Goal: Task Accomplishment & Management: Complete application form

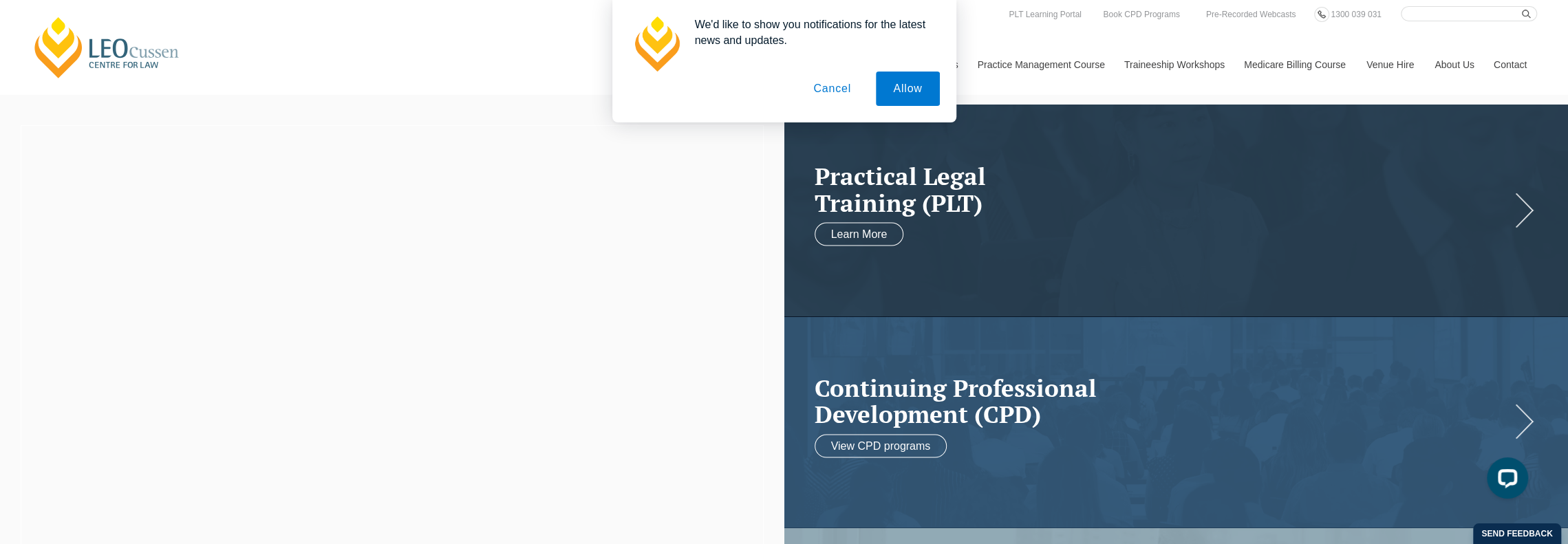
click at [827, 77] on button "Cancel" at bounding box center [831, 89] width 72 height 35
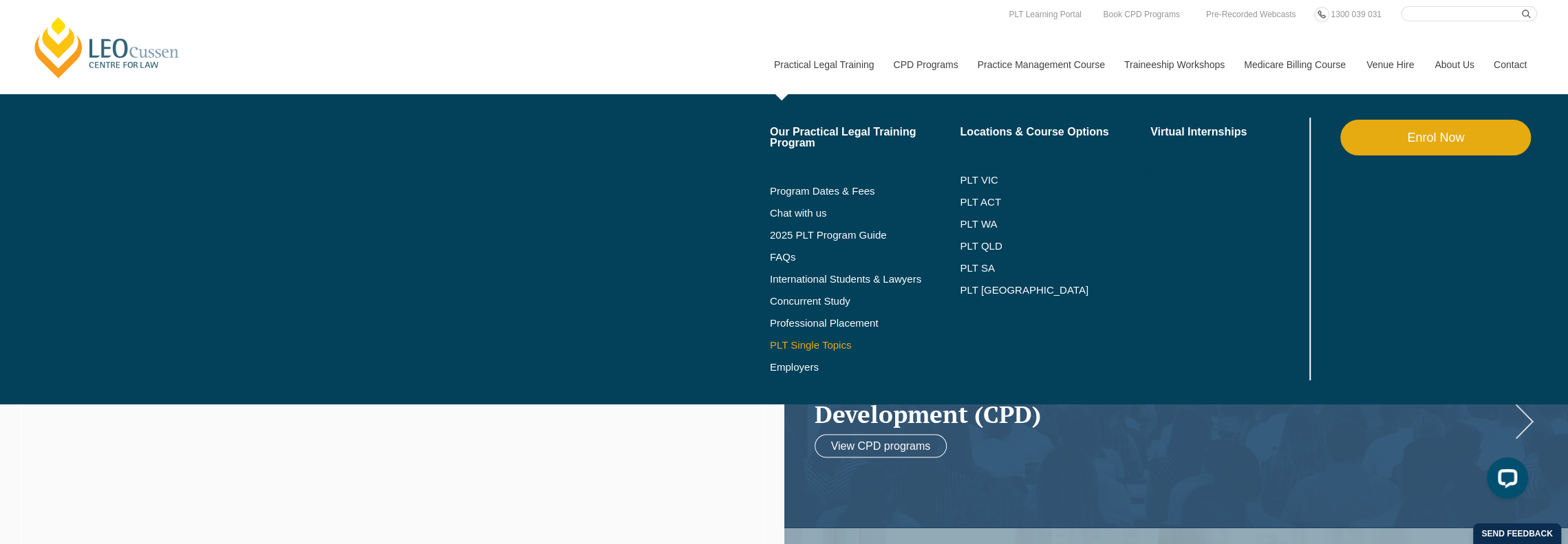
click at [820, 343] on link "PLT Single Topics" at bounding box center [864, 344] width 190 height 11
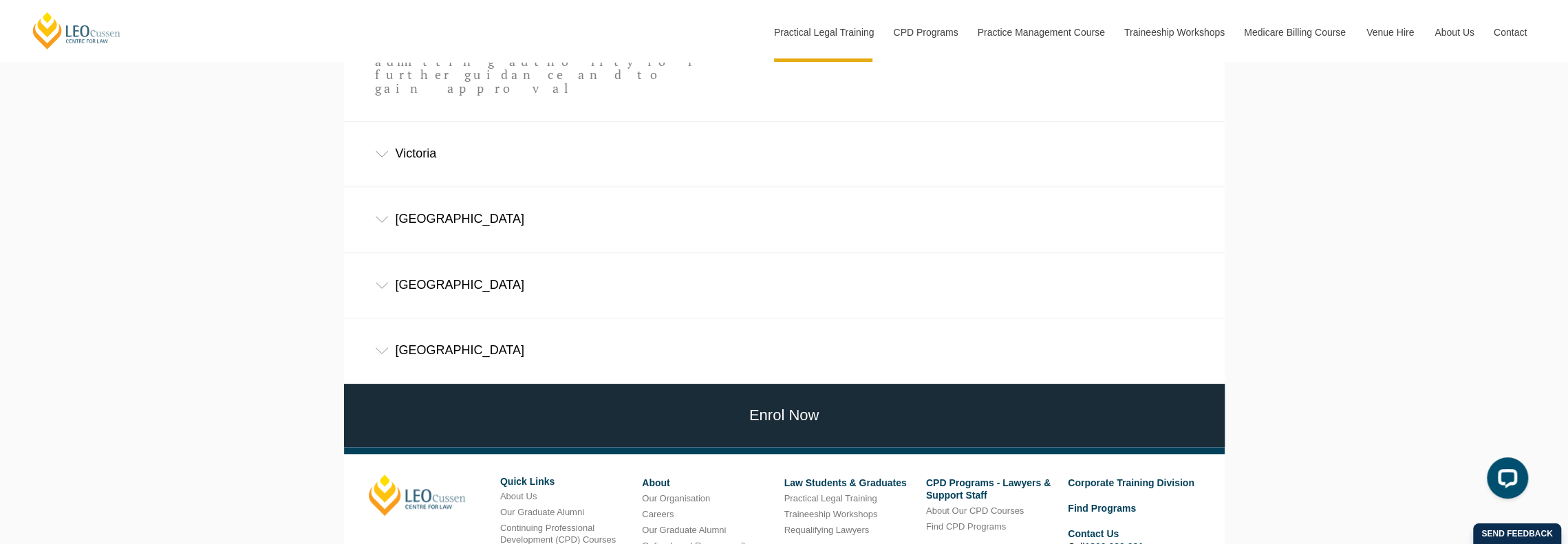
scroll to position [1168, 0]
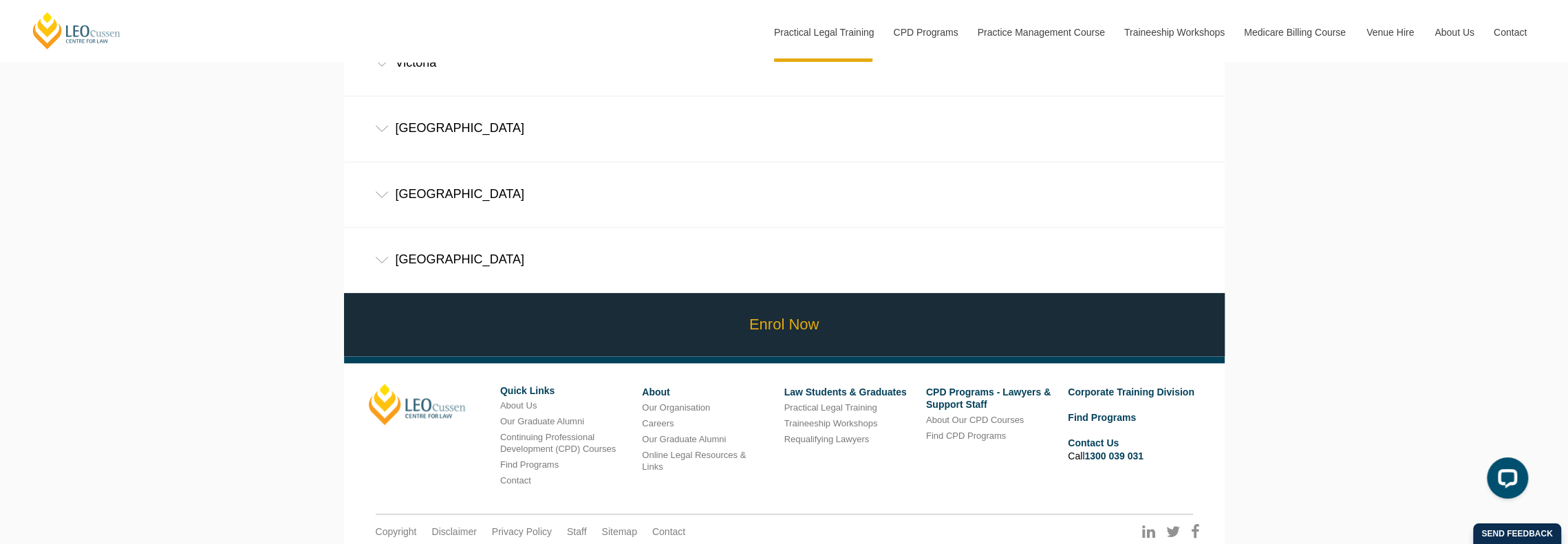
click at [769, 310] on link "Enrol Now" at bounding box center [784, 325] width 887 height 64
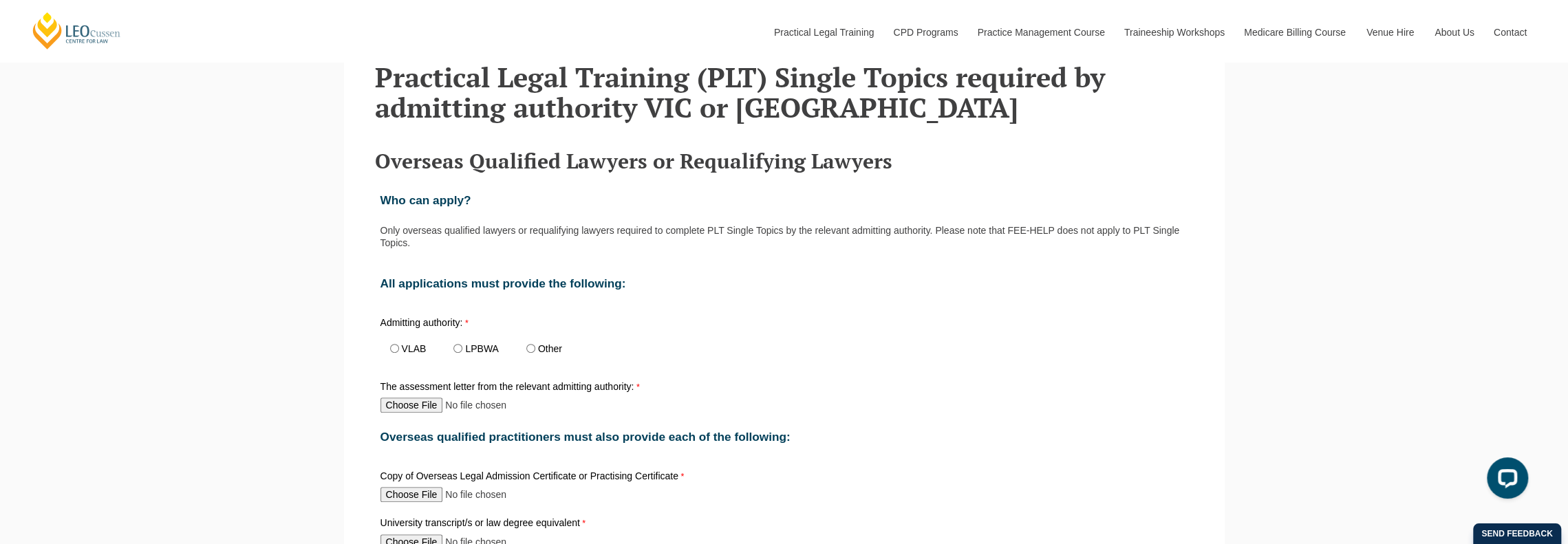
scroll to position [550, 0]
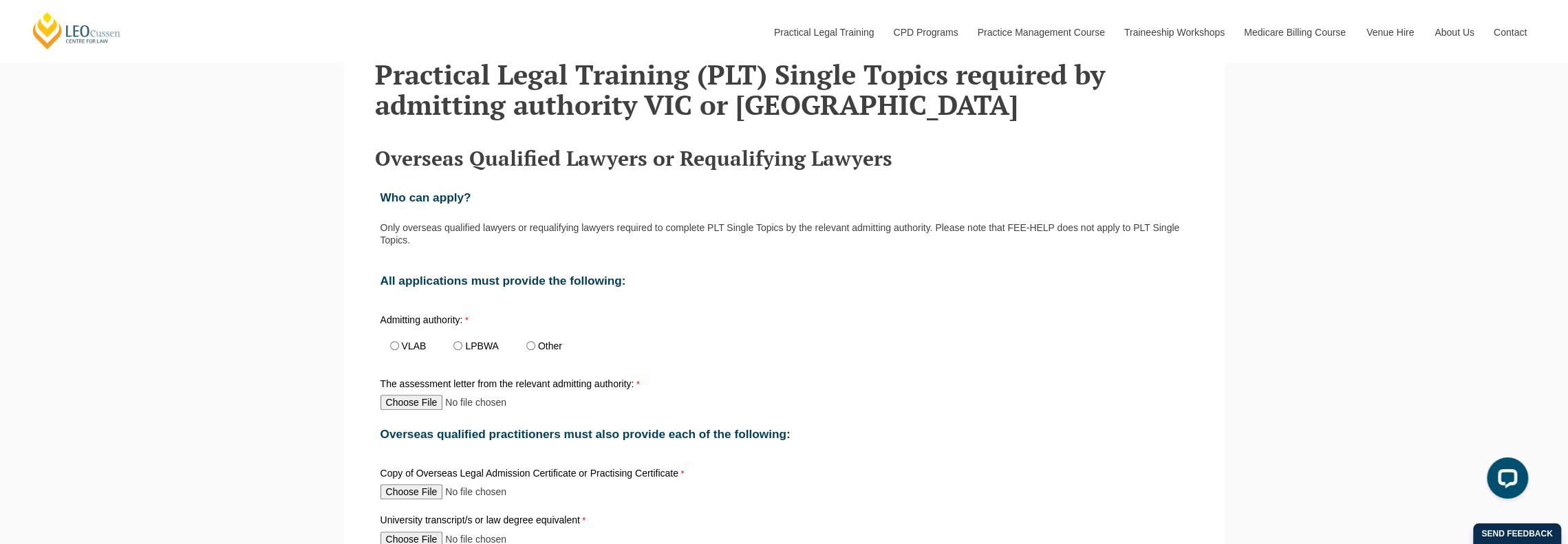
click at [394, 342] on span "VLAB" at bounding box center [412, 346] width 64 height 31
click at [395, 343] on span "VLAB" at bounding box center [412, 346] width 64 height 31
click at [391, 348] on input "VLAB" at bounding box center [395, 345] width 9 height 9
radio input "true"
click at [412, 402] on input "The assessment letter from the relevant admitting authority:" at bounding box center [471, 402] width 182 height 15
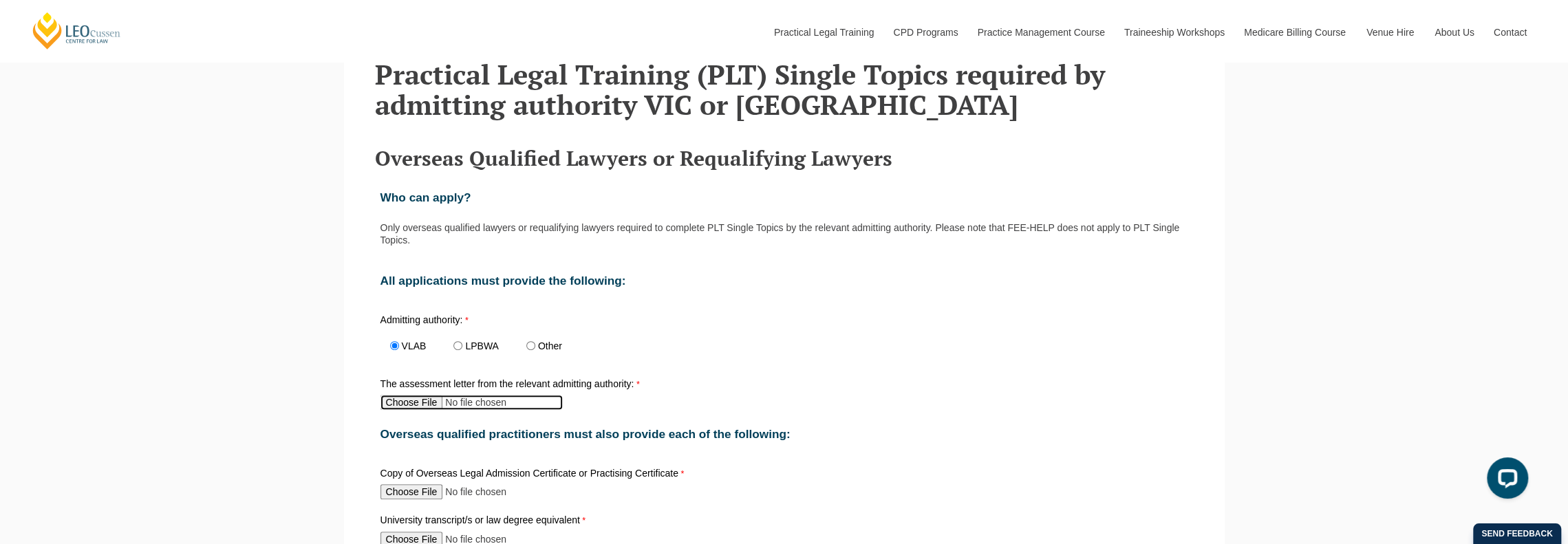
type input "C:\fakepath\BANSAL Arun Reassessment Letter.pdf"
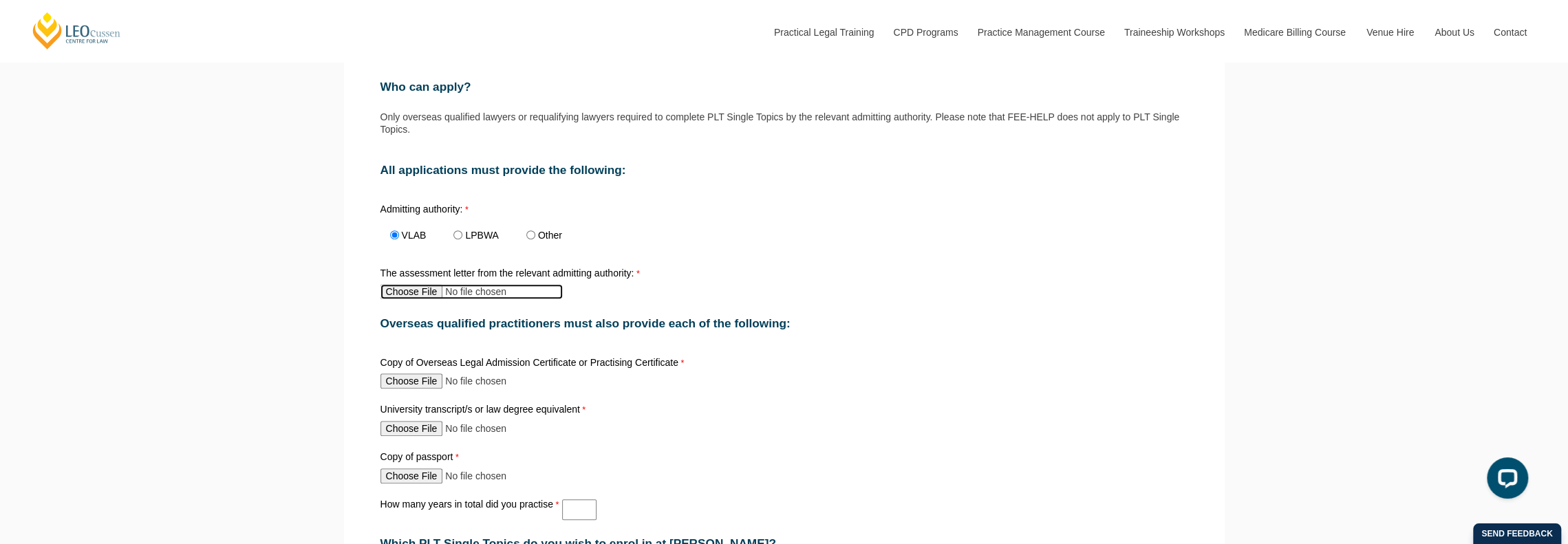
scroll to position [688, 0]
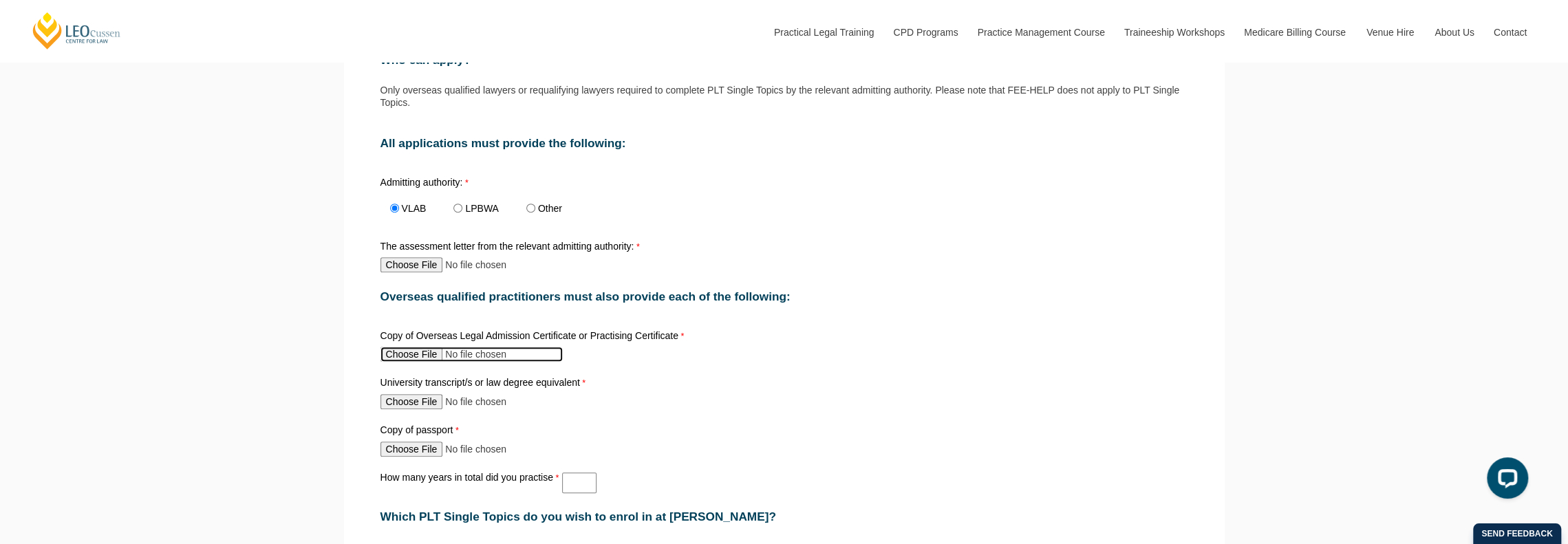
click at [412, 361] on input "Copy of Overseas Legal Admission Certificate or Practising Certificate" at bounding box center [471, 354] width 182 height 15
click at [409, 358] on input "Copy of Overseas Legal Admission Certificate or Practising Certificate" at bounding box center [471, 354] width 182 height 15
click at [411, 357] on input "Copy of Overseas Legal Admission Certificate or Practising Certificate" at bounding box center [471, 354] width 182 height 15
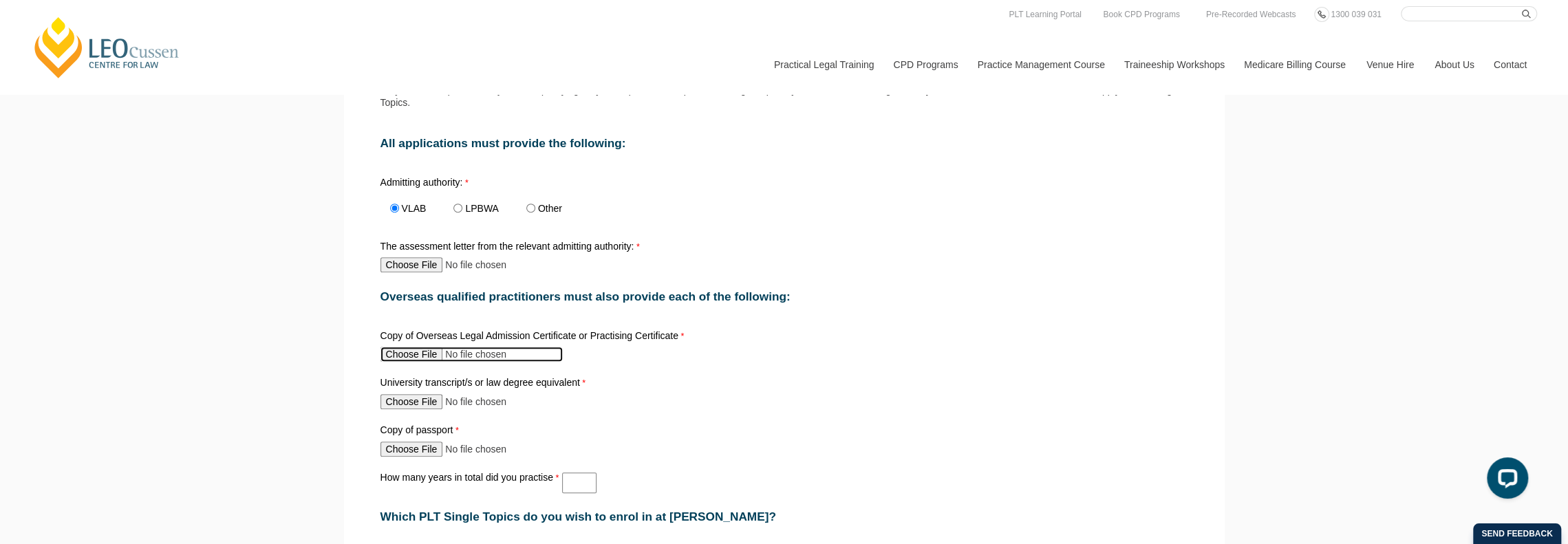
click at [411, 354] on input "Copy of Overseas Legal Admission Certificate or Practising Certificate" at bounding box center [471, 354] width 182 height 15
type input "C:\fakepath\Overseas Practise Certificate.pdf"
click at [417, 409] on input "University transcript/s or law degree equivalent" at bounding box center [471, 402] width 182 height 15
type input "C:\fakepath\Bachelor of laws.pdf"
click at [421, 455] on input "Copy of passport" at bounding box center [471, 449] width 182 height 15
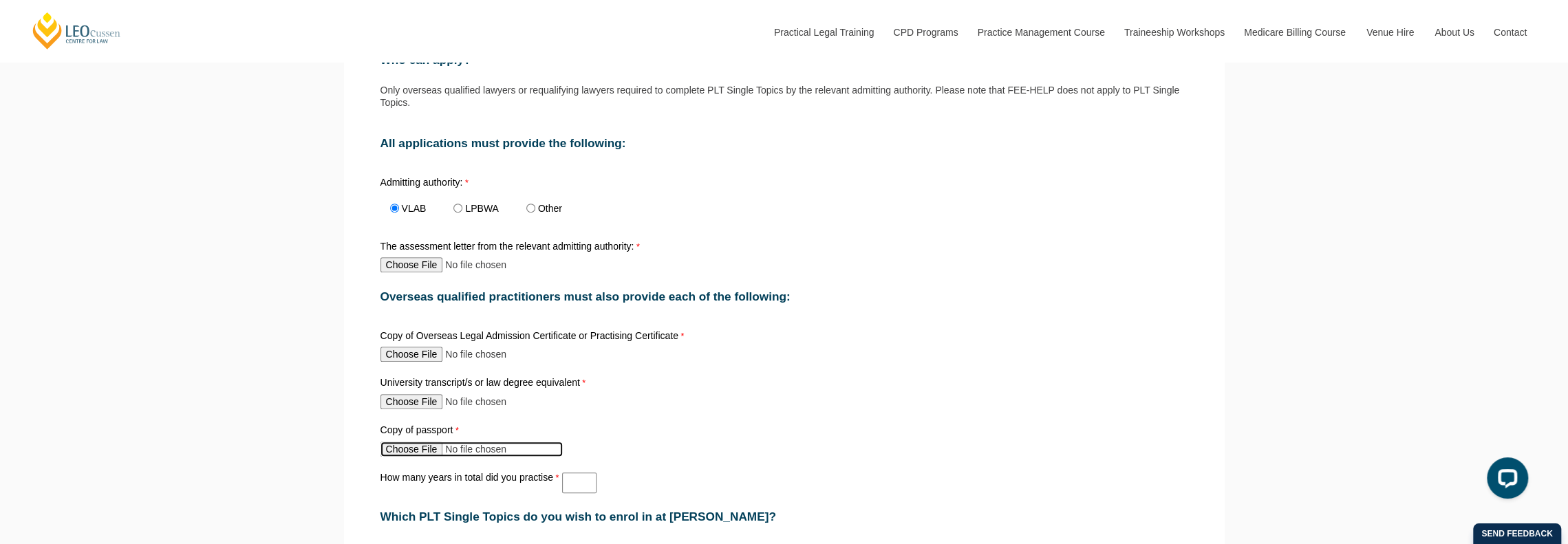
type input "C:\fakepath\Arun Bansal Passport Aus.pdf"
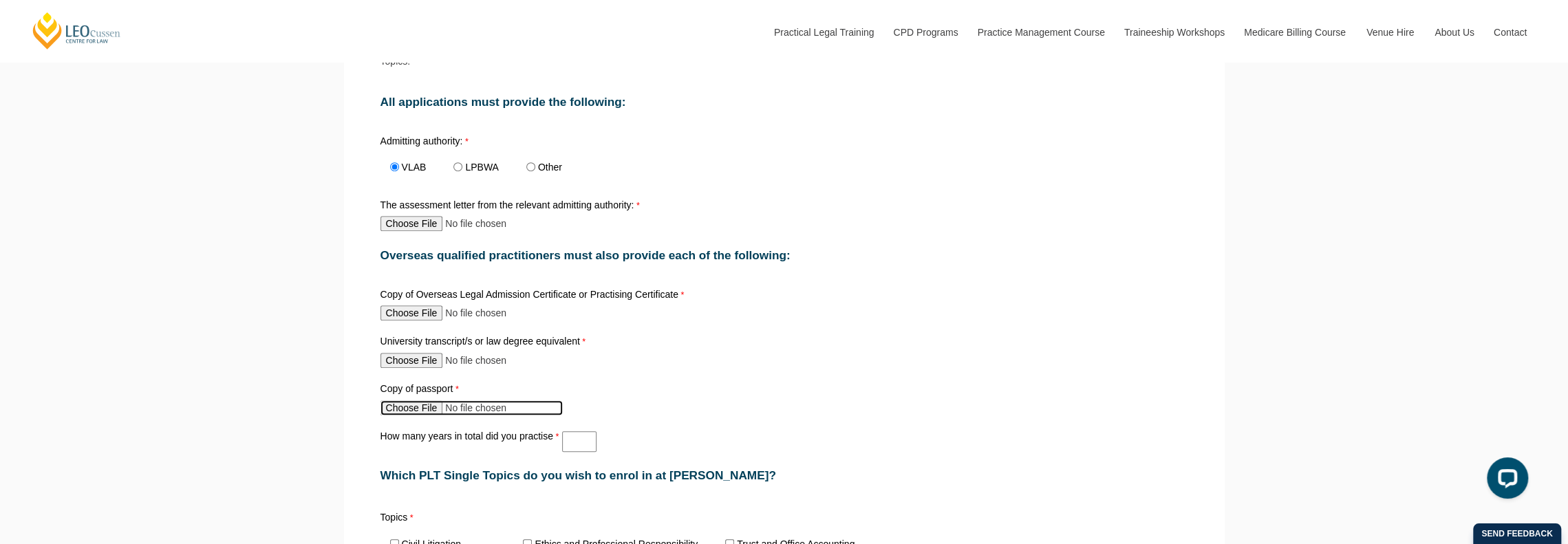
scroll to position [825, 0]
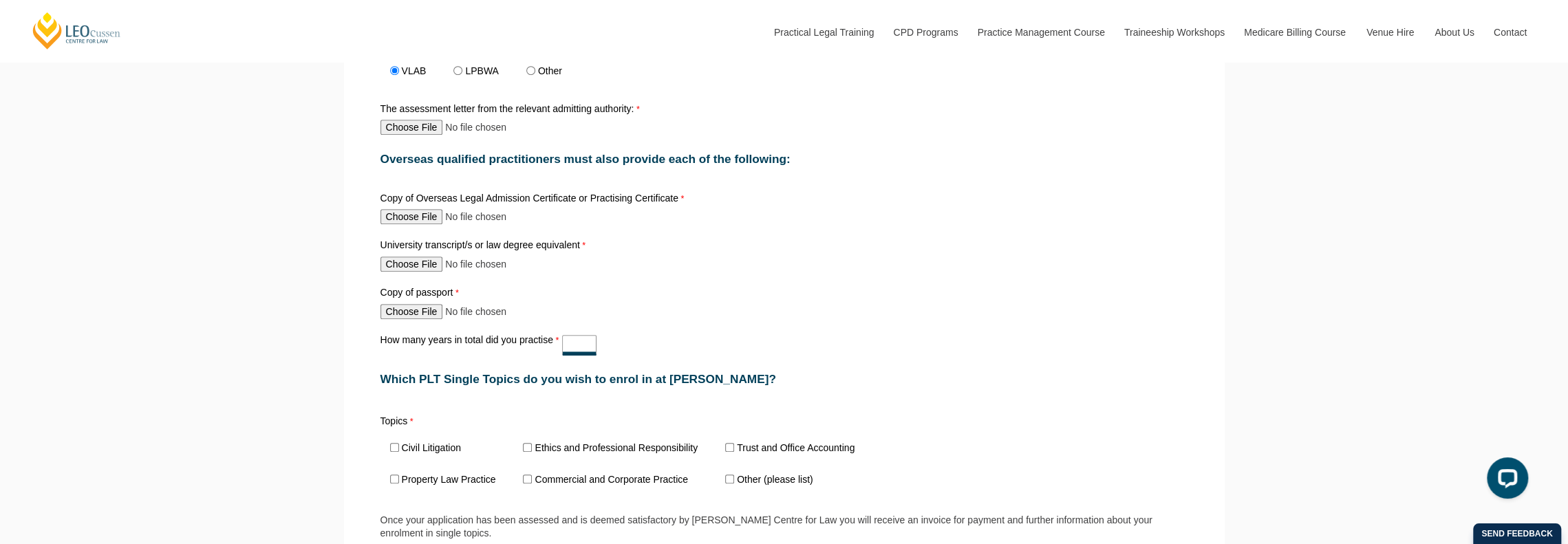
click at [578, 347] on input "How many years in total did you practise" at bounding box center [579, 345] width 35 height 20
type input "15"
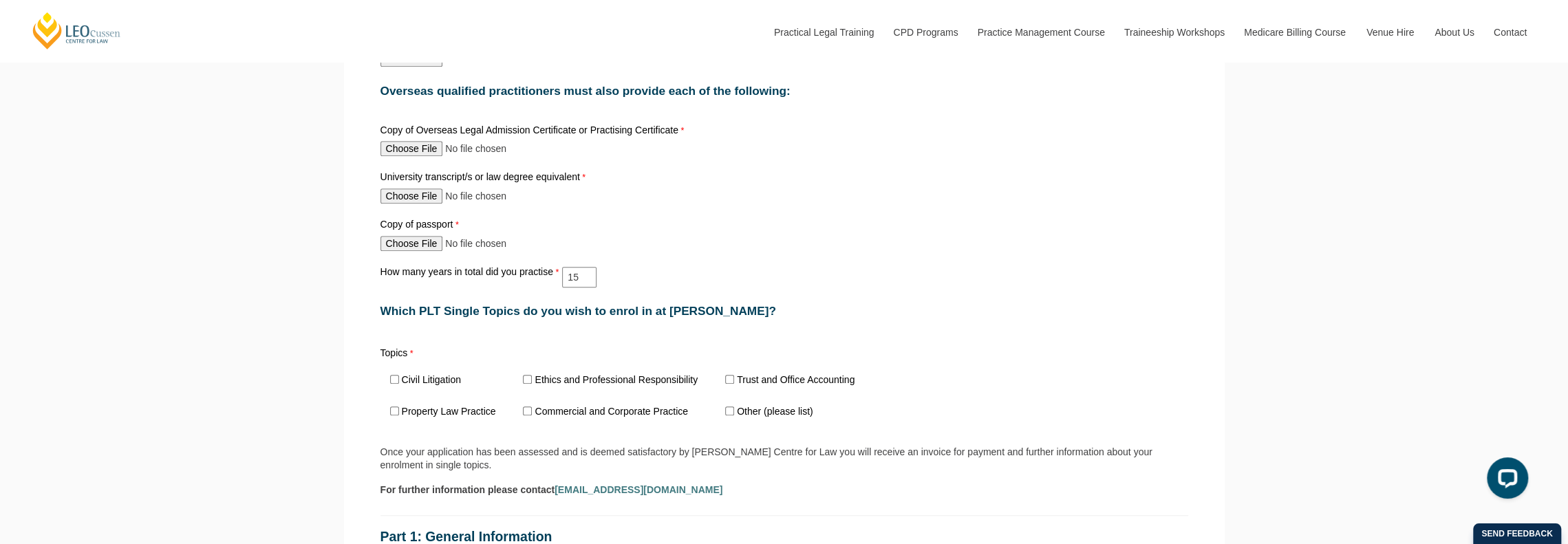
scroll to position [893, 0]
click at [726, 380] on input "Trust and Office Accounting" at bounding box center [729, 378] width 9 height 9
checkbox input "true"
click at [538, 380] on label "Ethics and Professional Responsibility" at bounding box center [616, 378] width 163 height 9
click at [532, 380] on input "Ethics and Professional Responsibility" at bounding box center [527, 378] width 9 height 9
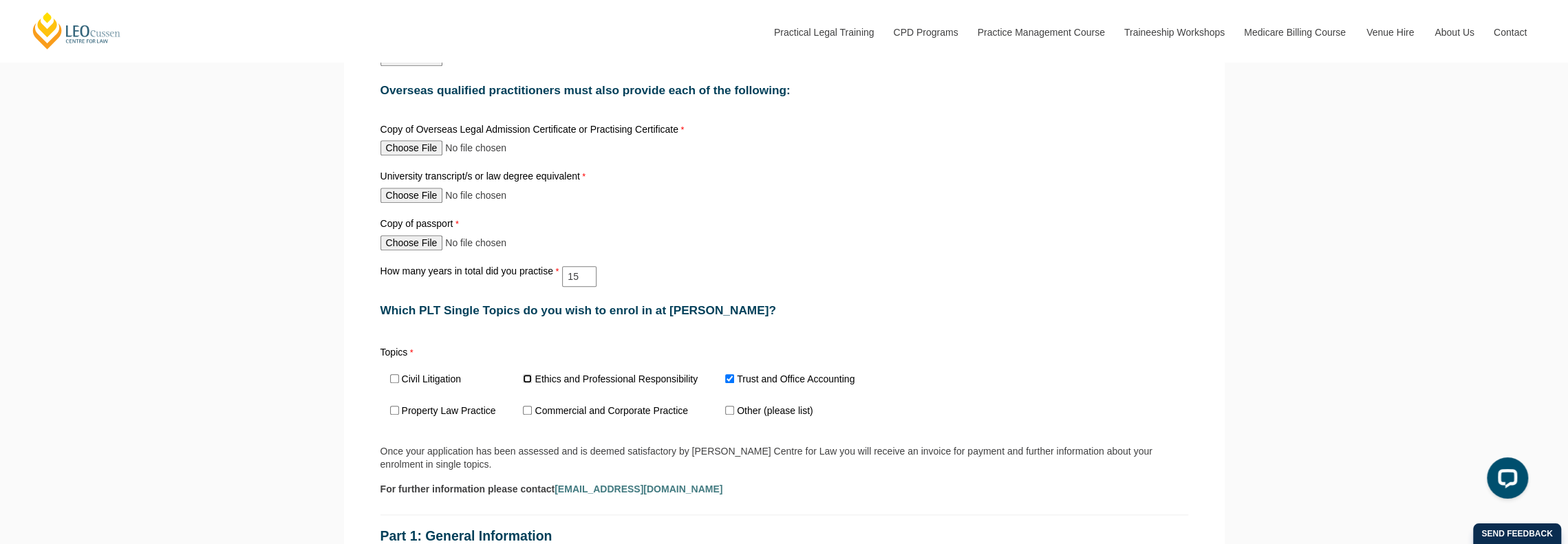
checkbox input "true"
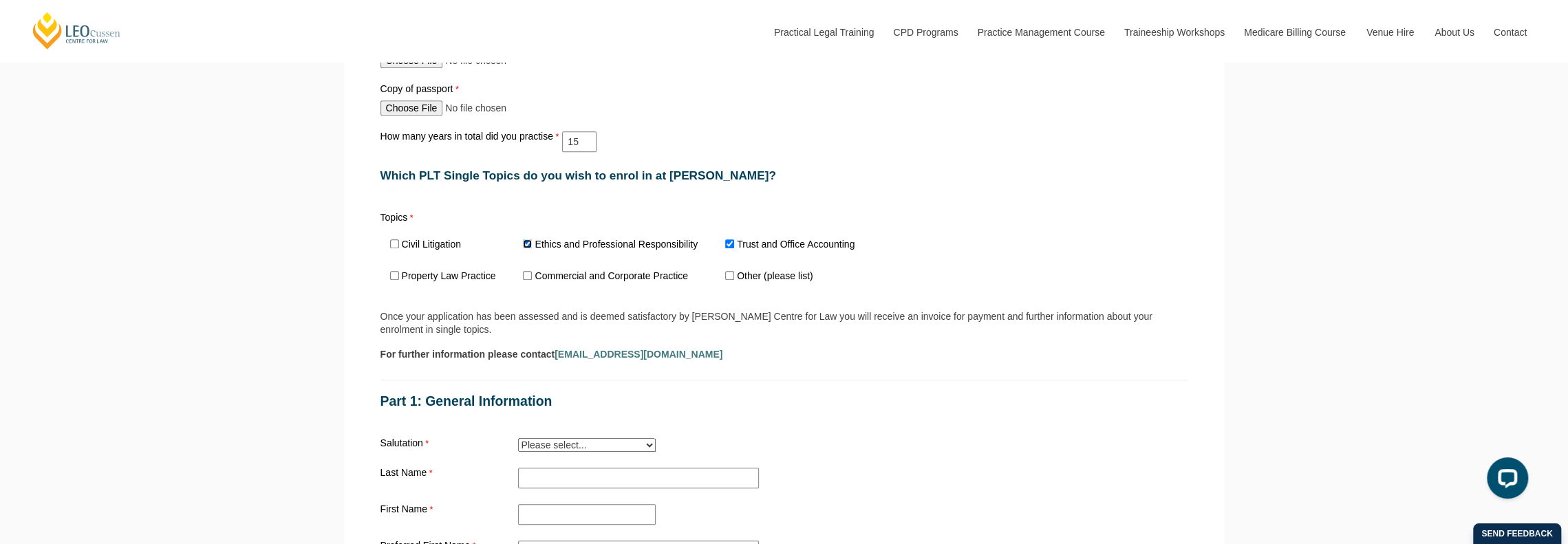
scroll to position [1031, 0]
click at [541, 441] on select "Please select... Mr. Mrs. Ms. Dr. Prof. Miss Judge Chief Judge" at bounding box center [587, 442] width 138 height 14
select select "tfa_10"
click at [518, 438] on select "Please select... Mr. Mrs. Ms. Dr. Prof. Miss Judge Chief Judge" at bounding box center [587, 442] width 138 height 14
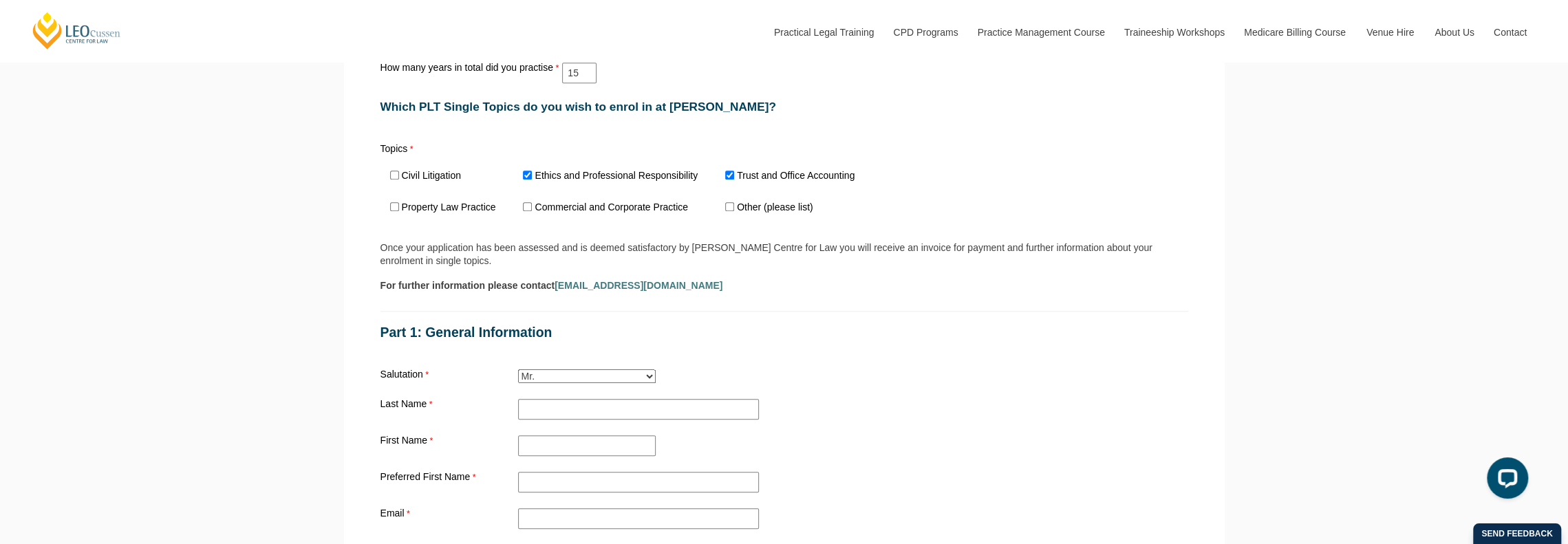
scroll to position [1100, 0]
click at [547, 394] on div "Who can apply? Only overseas qualified lawyers or requalifying lawyers required…" at bounding box center [784, 259] width 819 height 1265
click at [556, 412] on input "Practical Legal Training - [GEOGRAPHIC_DATA]" at bounding box center [638, 406] width 240 height 20
type input "Bansal"
type input "Arun"
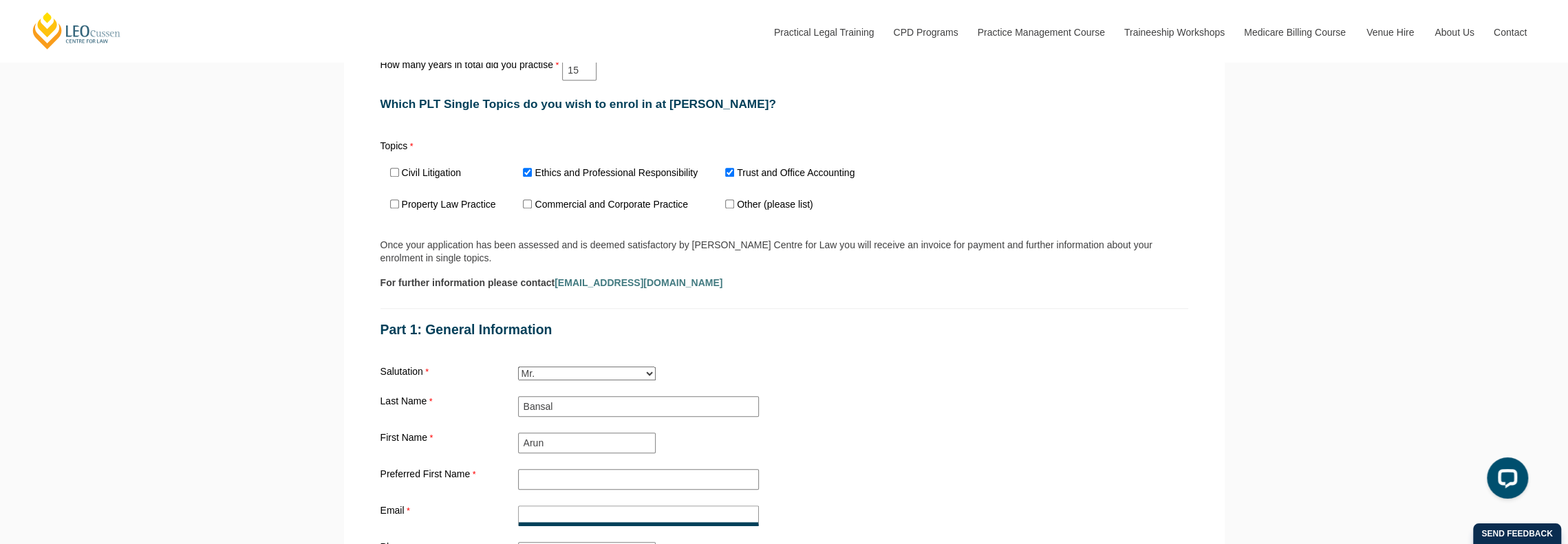
type input "arun@bansalimmigration.com.au"
type input "+61460000090"
type input "6 Lisbon Street"
type input "Glen Waverly"
type input "VIC"
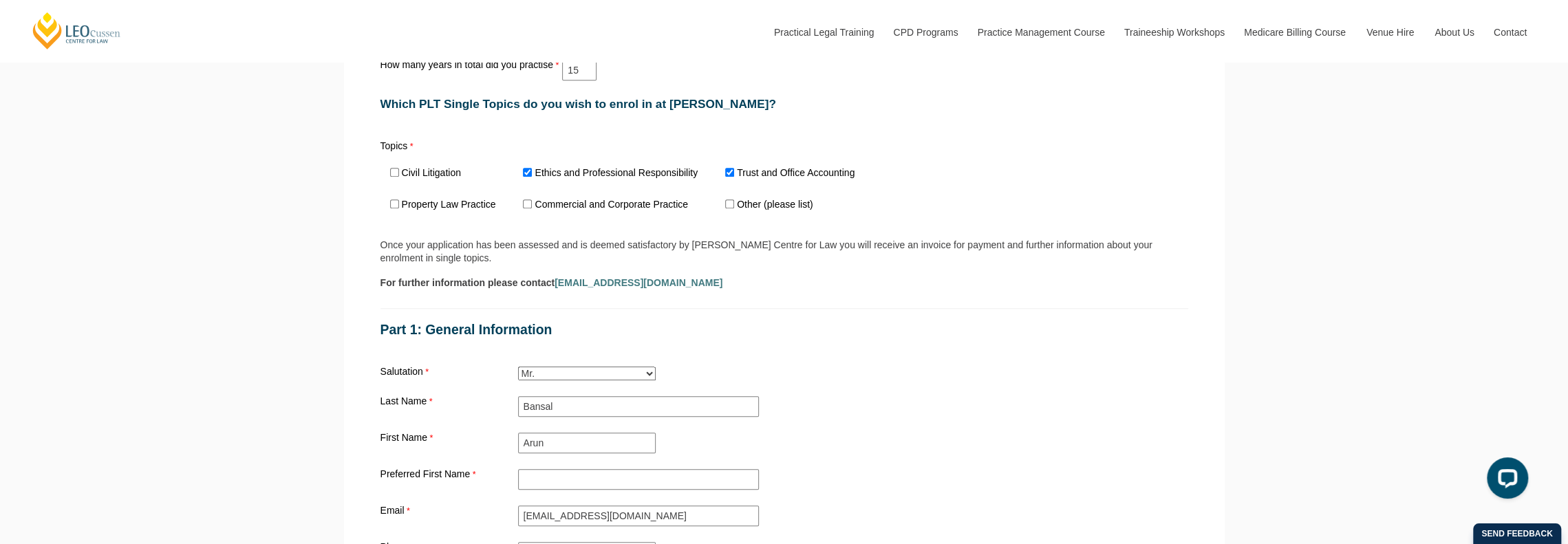
type input "3150"
type input "Australia"
click at [247, 458] on div "Leo Cussen Centre for Law Search here Practical Legal Training Our Practical Le…" at bounding box center [784, 464] width 1568 height 3129
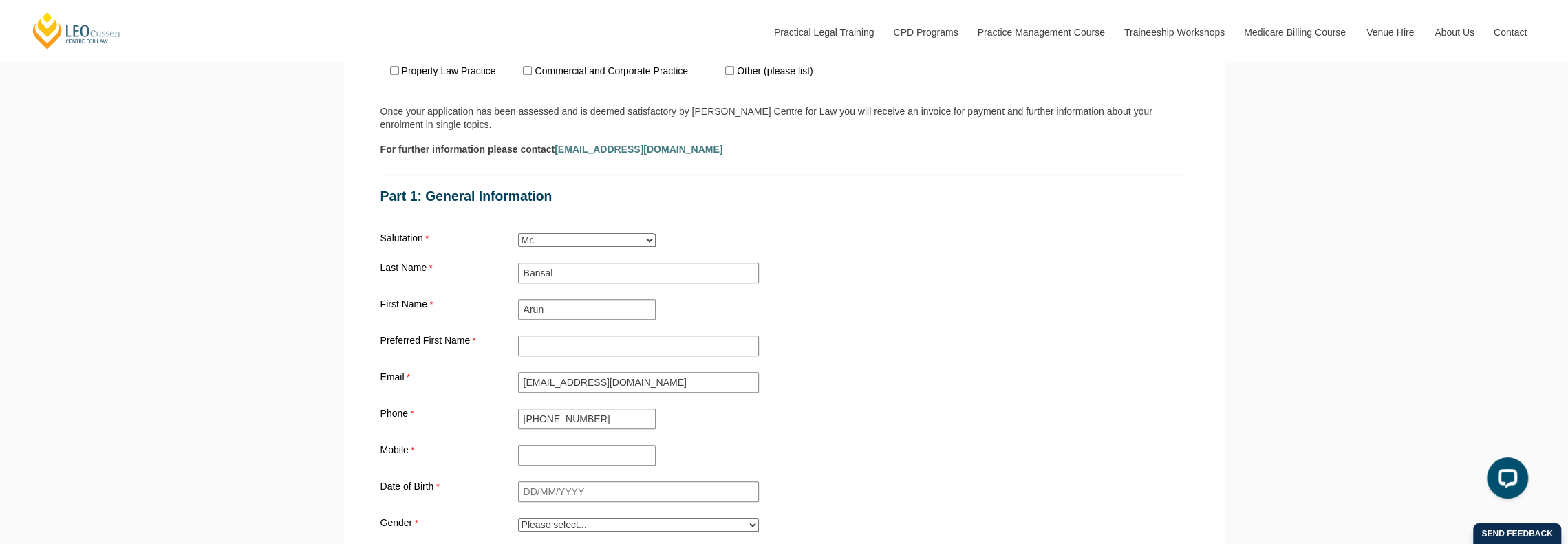
scroll to position [1238, 0]
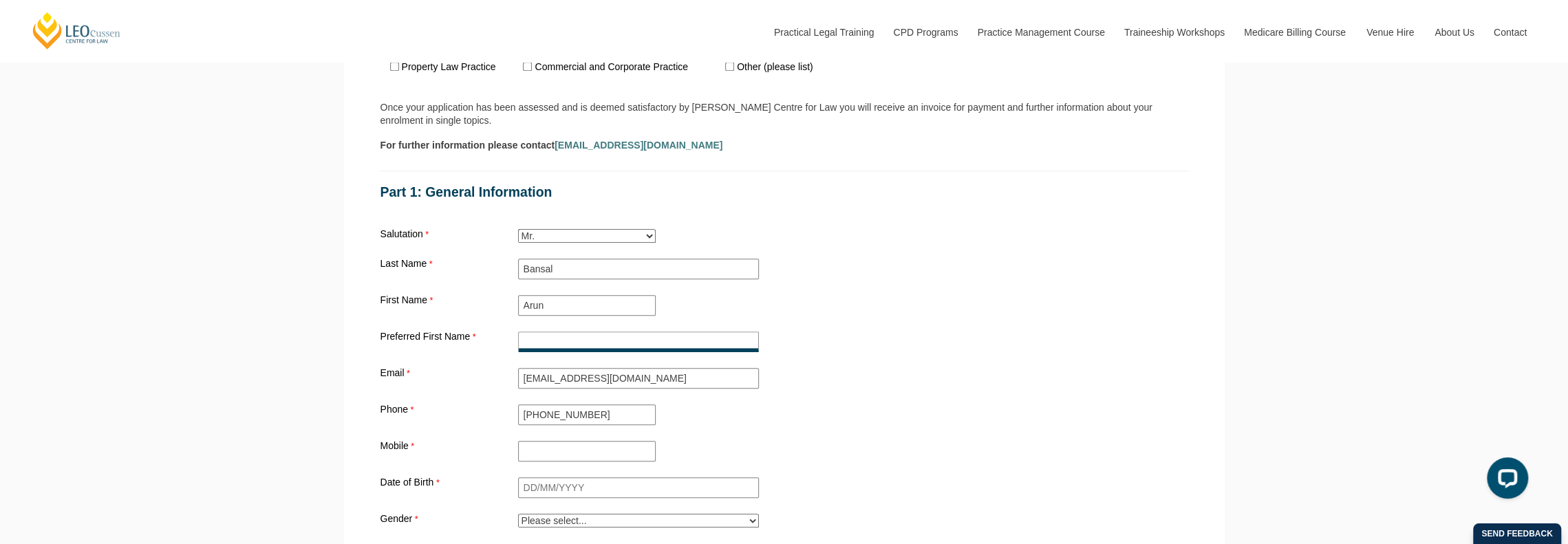
click at [552, 349] on input "Preferred First Name" at bounding box center [638, 342] width 240 height 20
type input "Arun"
type input "arunbnsal@gmail.com"
click at [114, 402] on div "Leo Cussen Centre for Law Search here Practical Legal Training Our Practical Le…" at bounding box center [784, 327] width 1568 height 3129
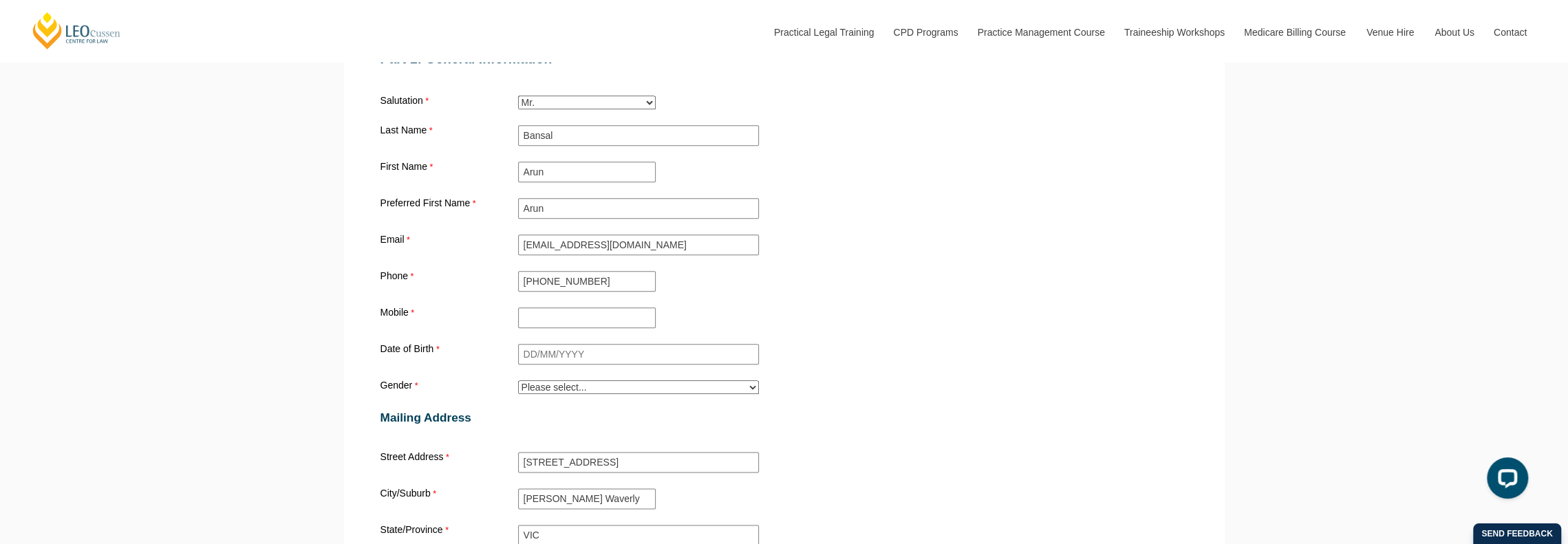
scroll to position [1375, 0]
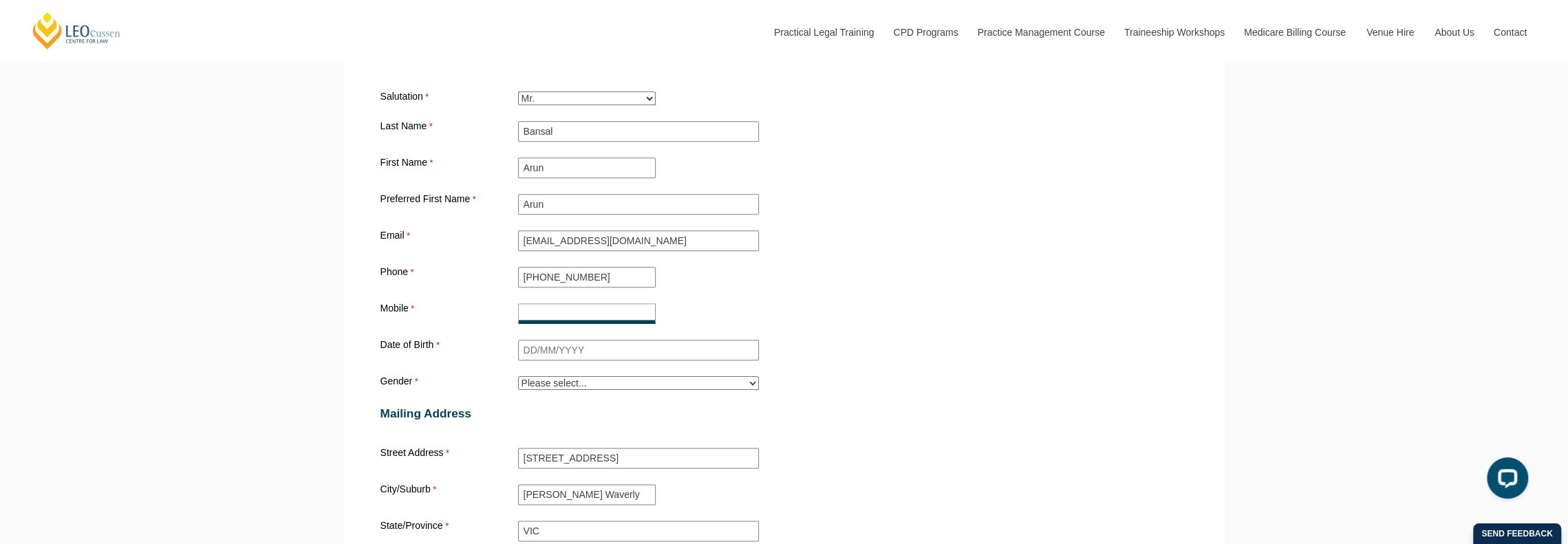
click at [590, 314] on input "Mobile" at bounding box center [587, 313] width 138 height 20
drag, startPoint x: 604, startPoint y: 288, endPoint x: 591, endPoint y: 280, distance: 15.3
click at [591, 280] on input "+61460000090" at bounding box center [587, 277] width 138 height 20
drag, startPoint x: 504, startPoint y: 281, endPoint x: 424, endPoint y: 281, distance: 80.0
click at [424, 281] on div "Phone +61460000090" at bounding box center [784, 277] width 819 height 26
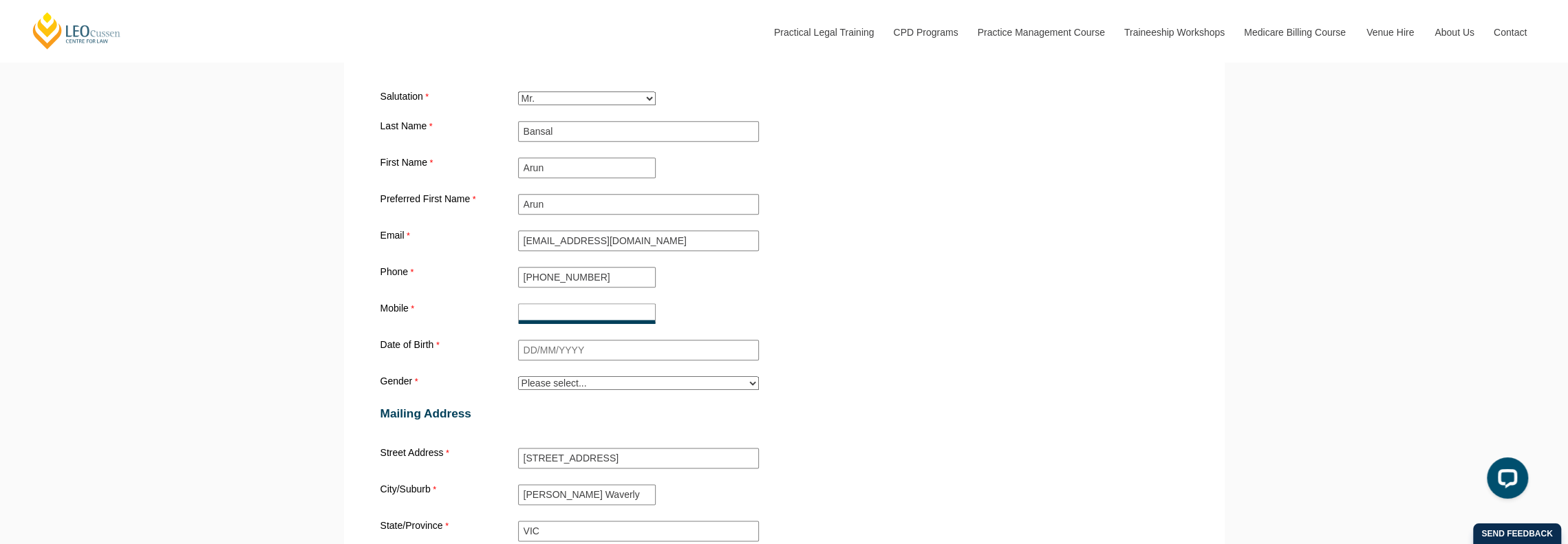
click at [536, 319] on input "Mobile" at bounding box center [587, 313] width 138 height 20
paste input "+61460000090"
type input "+61460000090"
click at [420, 343] on label "Date of Birth" at bounding box center [449, 344] width 138 height 10
click at [518, 343] on input "Date of Birth" at bounding box center [638, 349] width 240 height 20
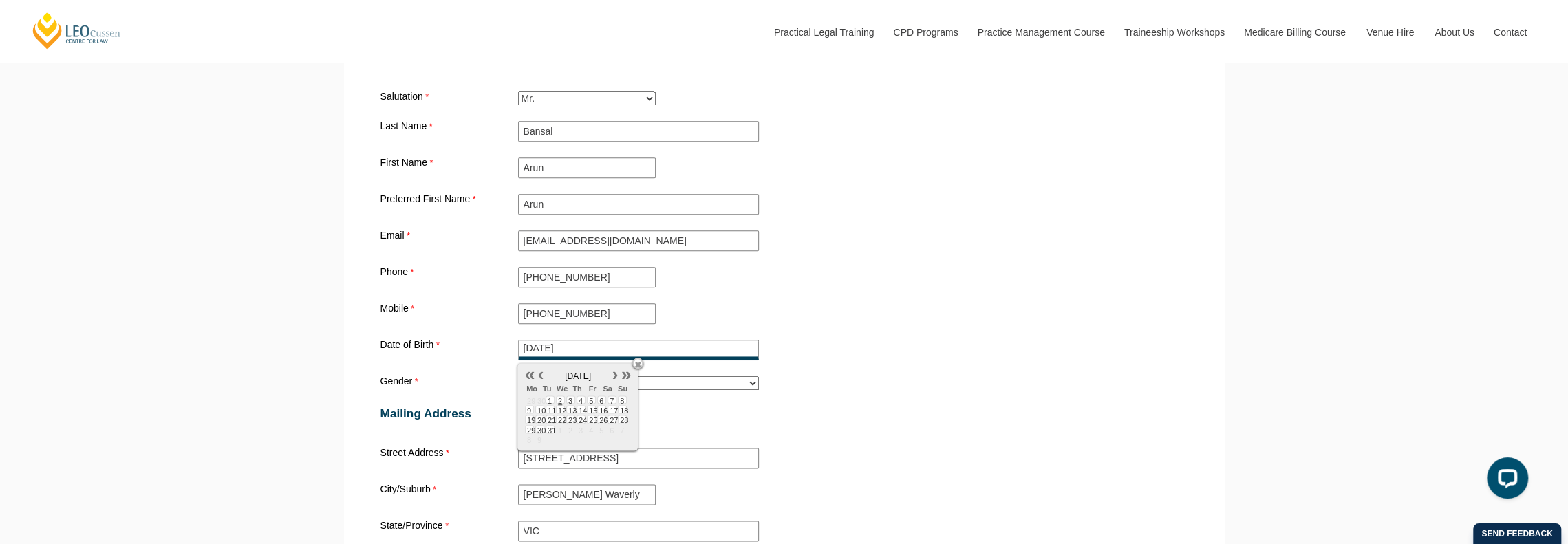
type input "24/08/1987"
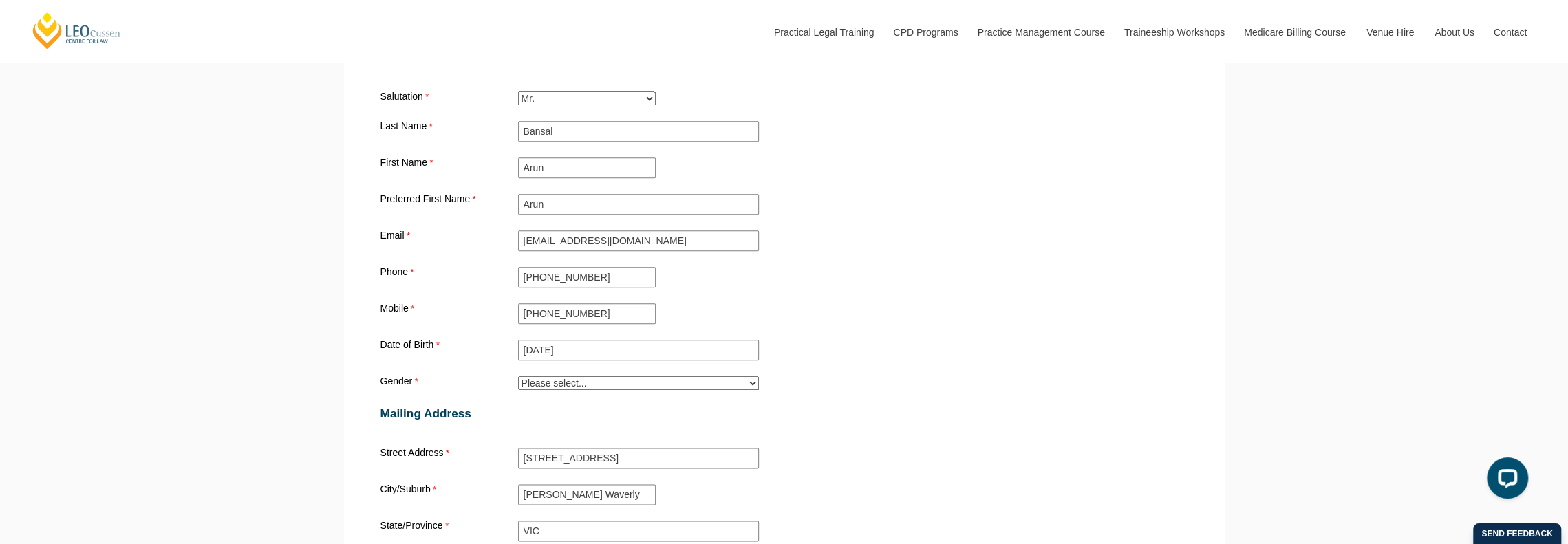
click at [286, 313] on div "Leo Cussen Centre for Law Search here Practical Legal Training Our Practical Le…" at bounding box center [784, 190] width 1568 height 3129
click at [531, 389] on select "Please select... Male Female Trans Intersex Prefer not to disclose" at bounding box center [638, 382] width 240 height 14
select select "tfa_26"
click at [518, 378] on select "Please select... Male Female Trans Intersex Prefer not to disclose" at bounding box center [638, 382] width 240 height 14
click at [622, 388] on select "Please select... Male Female Trans Intersex Prefer not to disclose" at bounding box center [638, 382] width 240 height 14
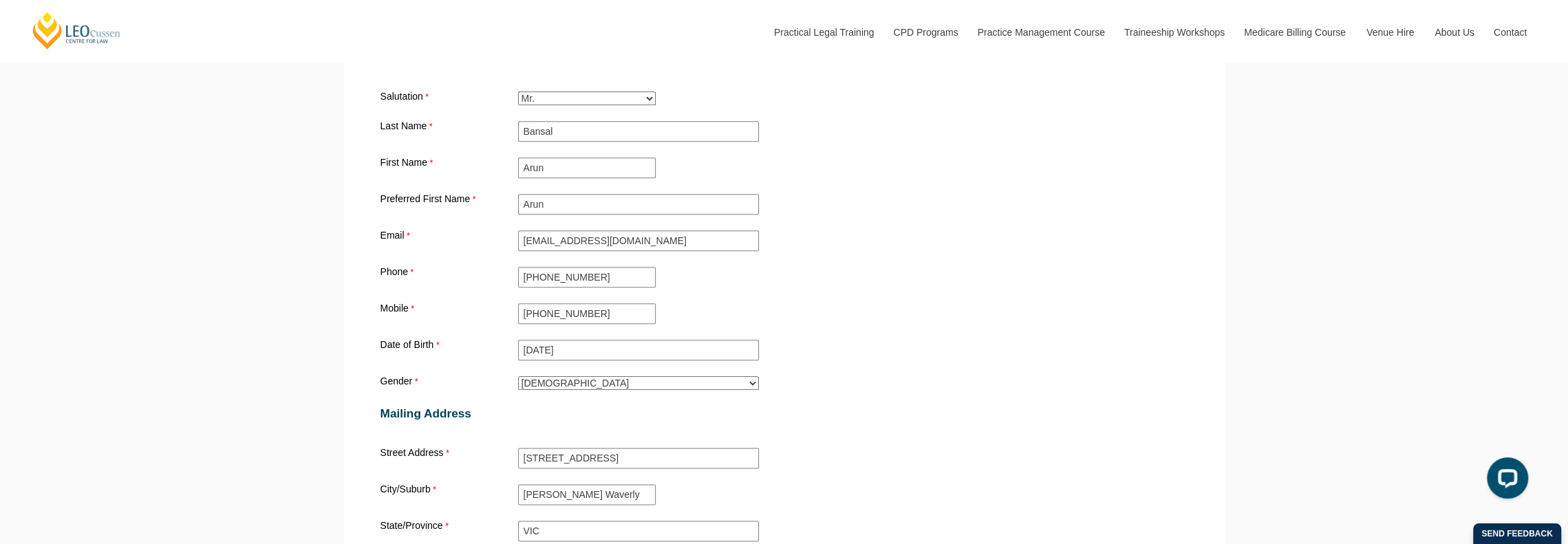
click at [622, 388] on select "Please select... Male Female Trans Intersex Prefer not to disclose" at bounding box center [638, 382] width 240 height 14
drag, startPoint x: 284, startPoint y: 397, endPoint x: 323, endPoint y: 395, distance: 39.1
click at [284, 397] on div "Leo Cussen Centre for Law Search here Practical Legal Training Our Practical Le…" at bounding box center [784, 190] width 1568 height 3129
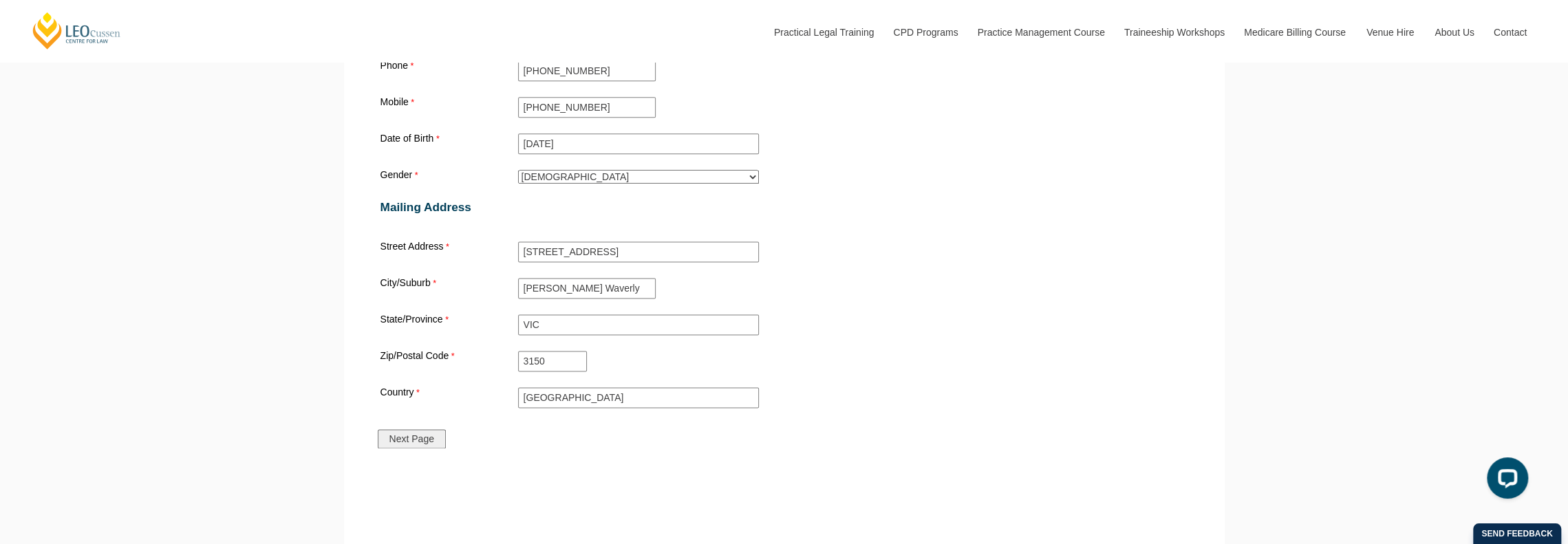
click at [413, 444] on input "Next Page" at bounding box center [411, 438] width 68 height 19
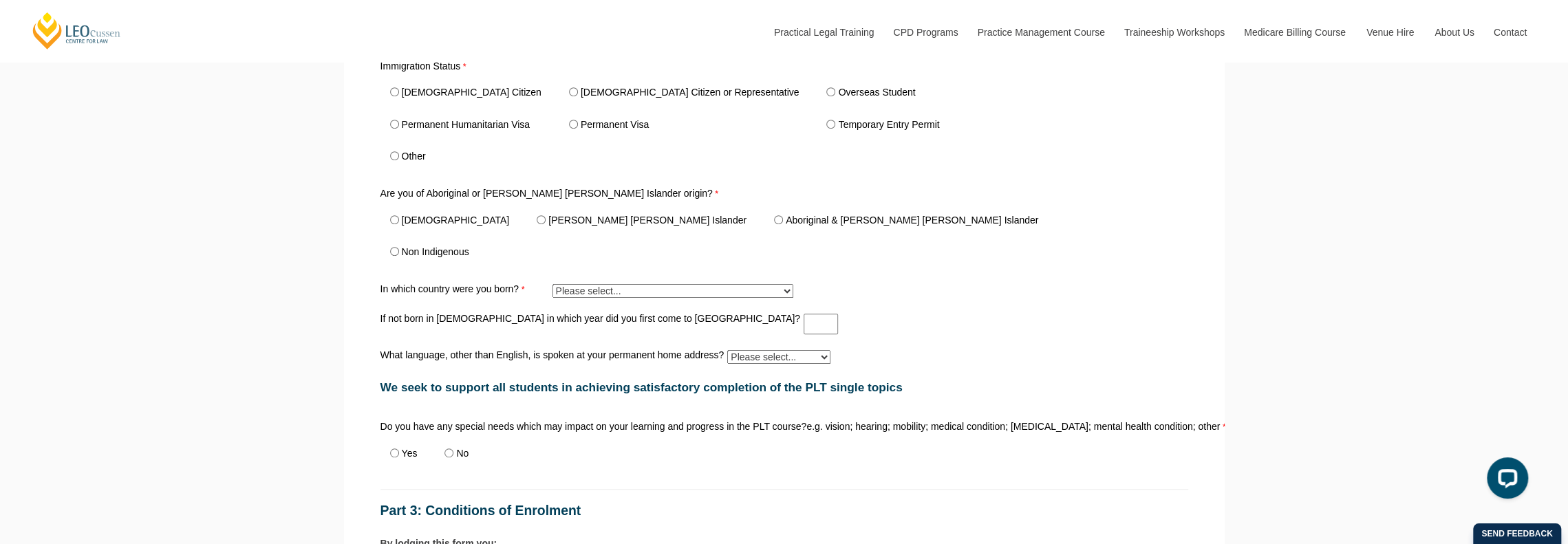
scroll to position [454, 0]
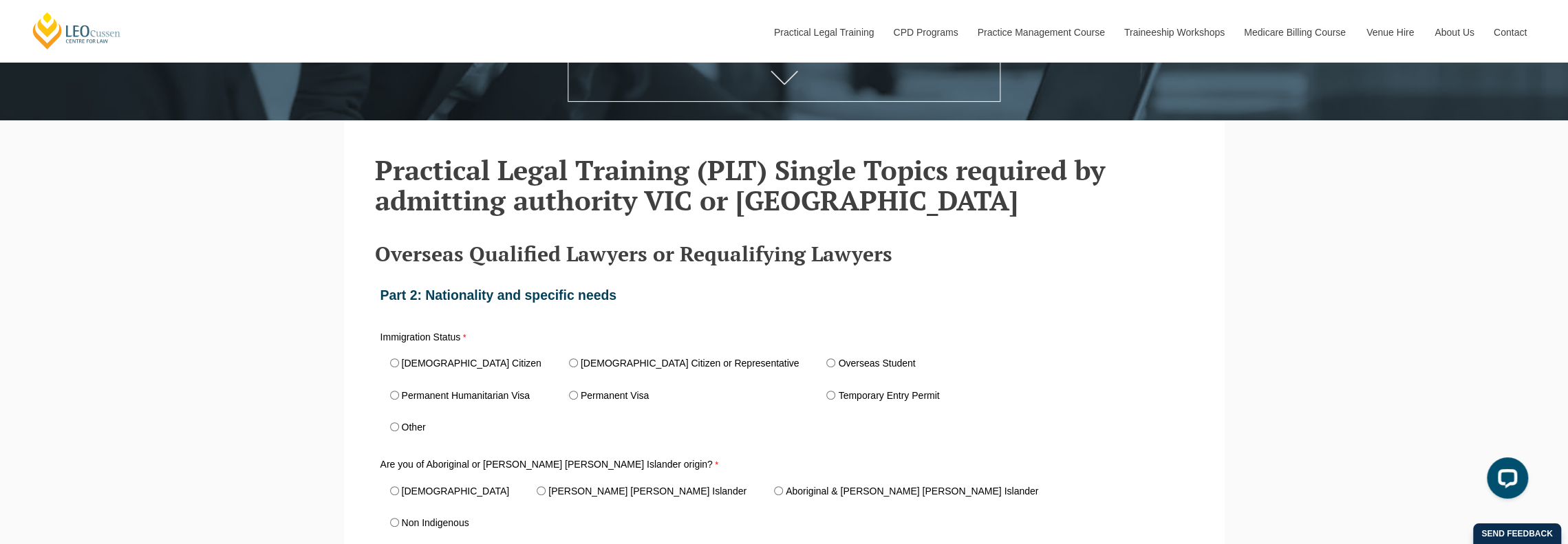
click at [416, 364] on label "Australian Citizen" at bounding box center [472, 362] width 140 height 9
click at [399, 364] on input "Australian Citizen" at bounding box center [395, 362] width 9 height 9
radio input "true"
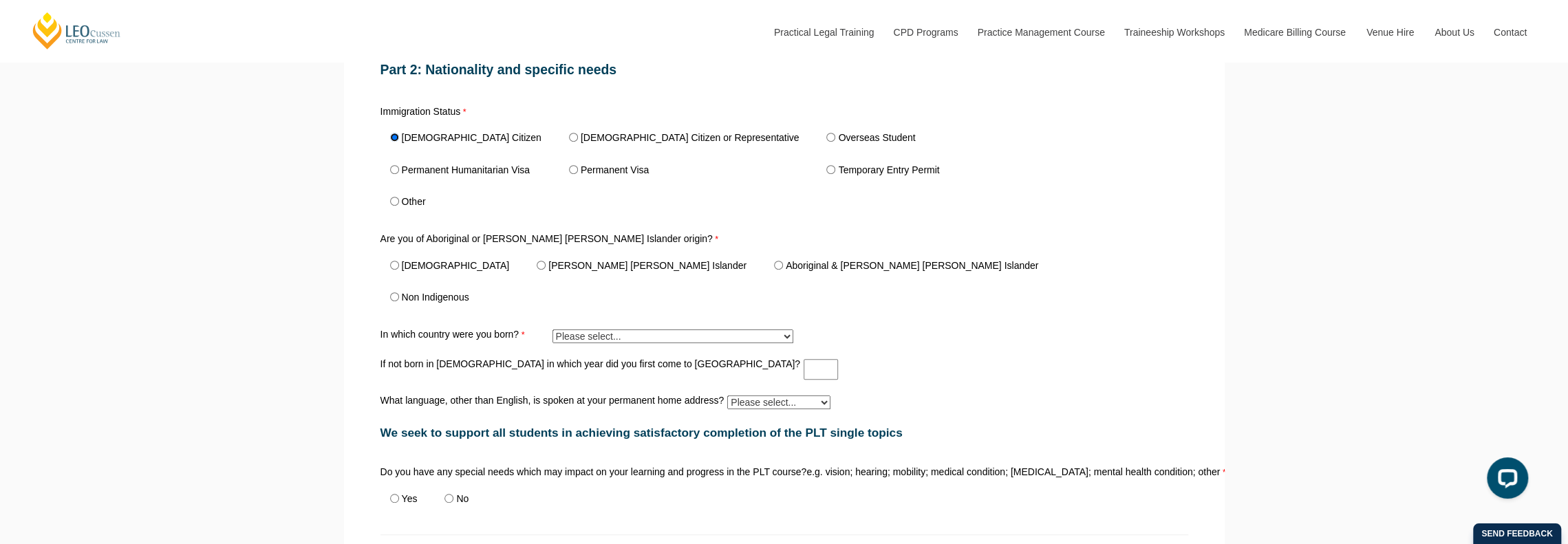
scroll to position [729, 0]
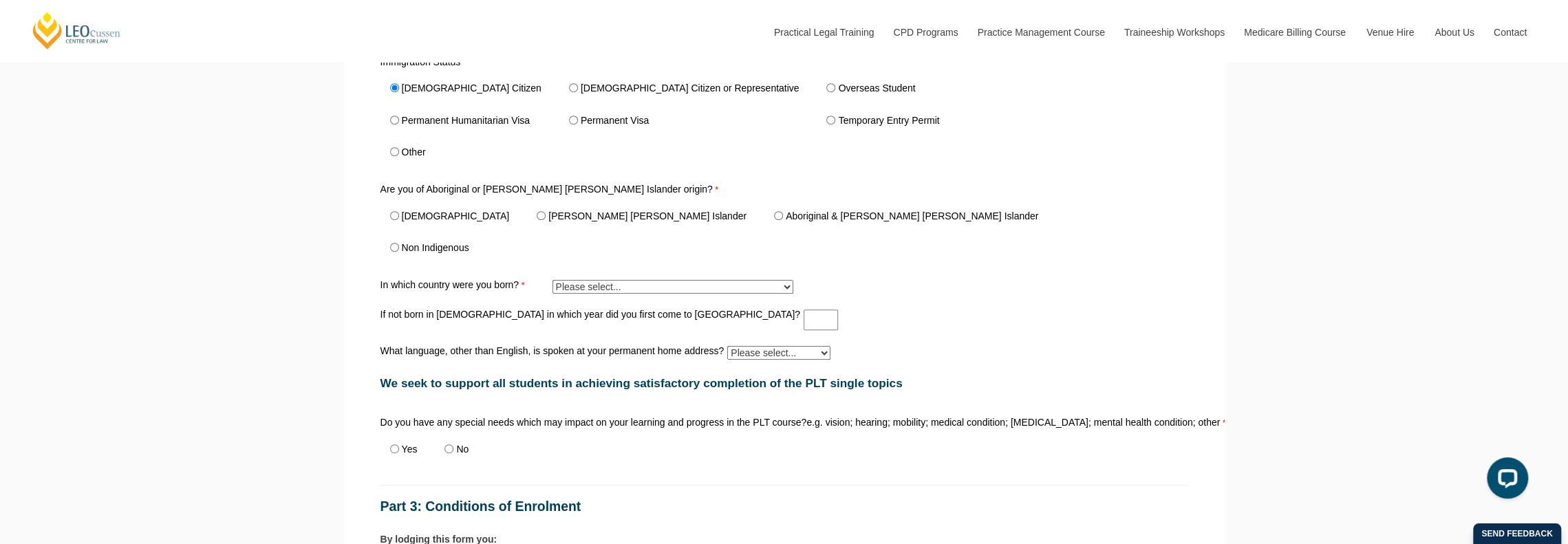
click at [427, 250] on label "Non Indigenous" at bounding box center [436, 247] width 68 height 9
click at [399, 250] on input "Non Indigenous" at bounding box center [395, 247] width 9 height 9
radio input "true"
click at [611, 290] on select "Please select... Adelie Land (France) 1601 Afghanistan 7201 Aland Islands 2408 …" at bounding box center [673, 287] width 240 height 14
select select "tfa_360"
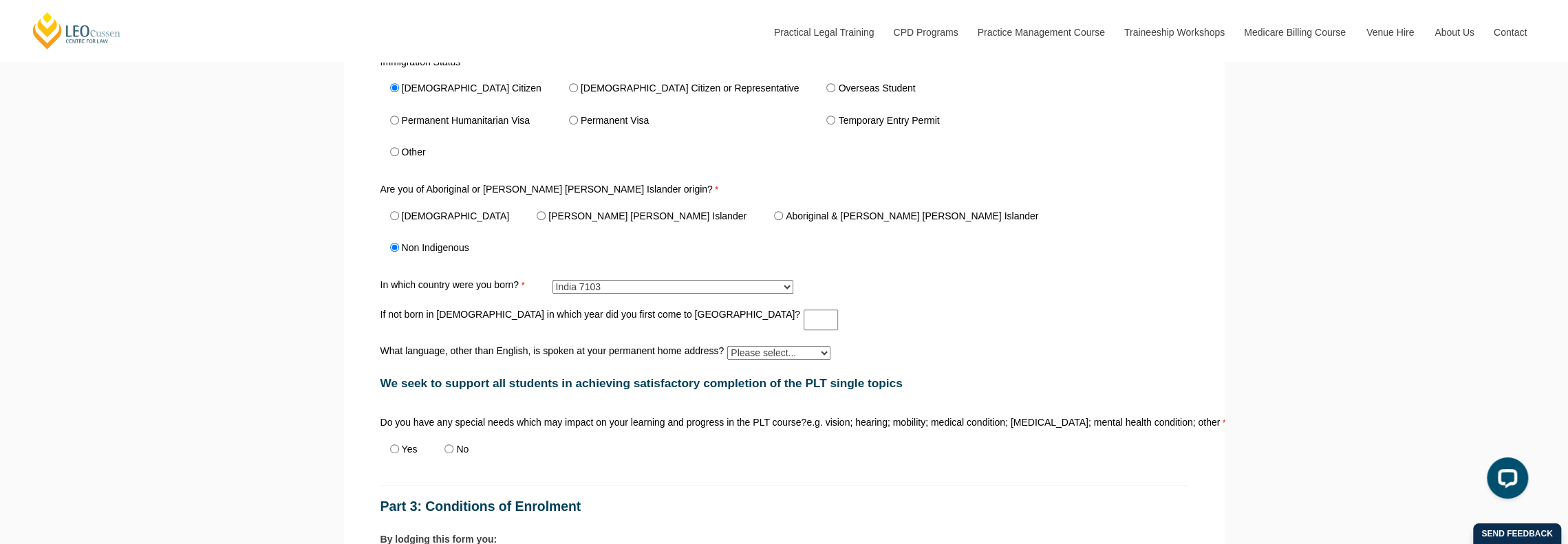
click at [553, 283] on select "Please select... Adelie Land (France) 1601 Afghanistan 7201 Aland Islands 2408 …" at bounding box center [673, 287] width 240 height 14
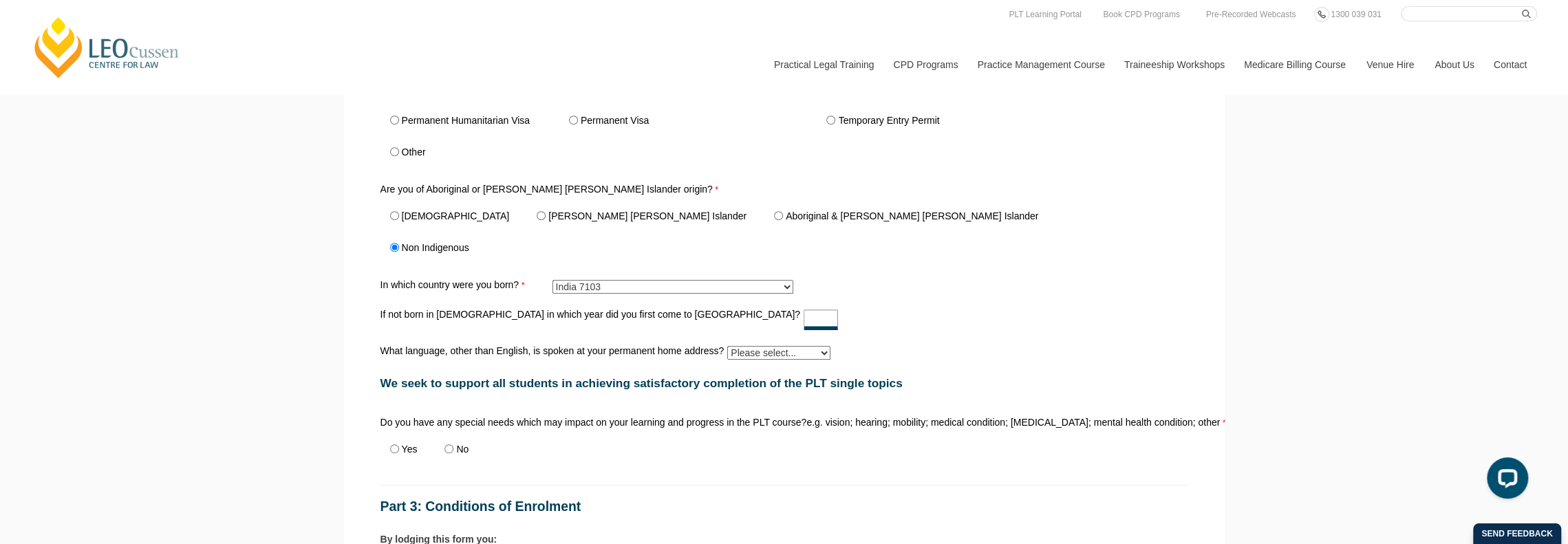
click at [803, 316] on input "If not born in Australia in which year did you first come to Australia?" at bounding box center [820, 320] width 35 height 20
type input "2018"
click at [759, 358] on select "Please select... Albanian Ambonese Arabic Assyrian Bengali Bosnian Cantonese Ch…" at bounding box center [779, 353] width 103 height 14
select select "tfa_530"
click at [727, 348] on select "Please select... Albanian Ambonese Arabic Assyrian Bengali Bosnian Cantonese Ch…" at bounding box center [779, 353] width 103 height 14
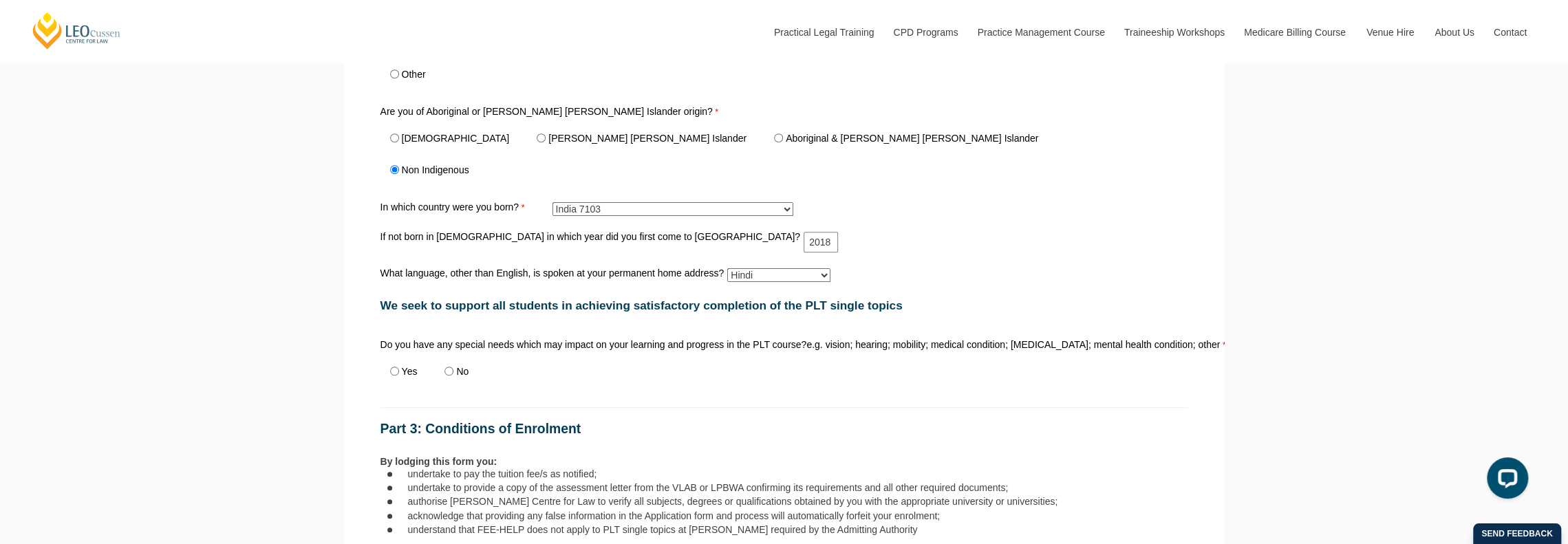
scroll to position [867, 0]
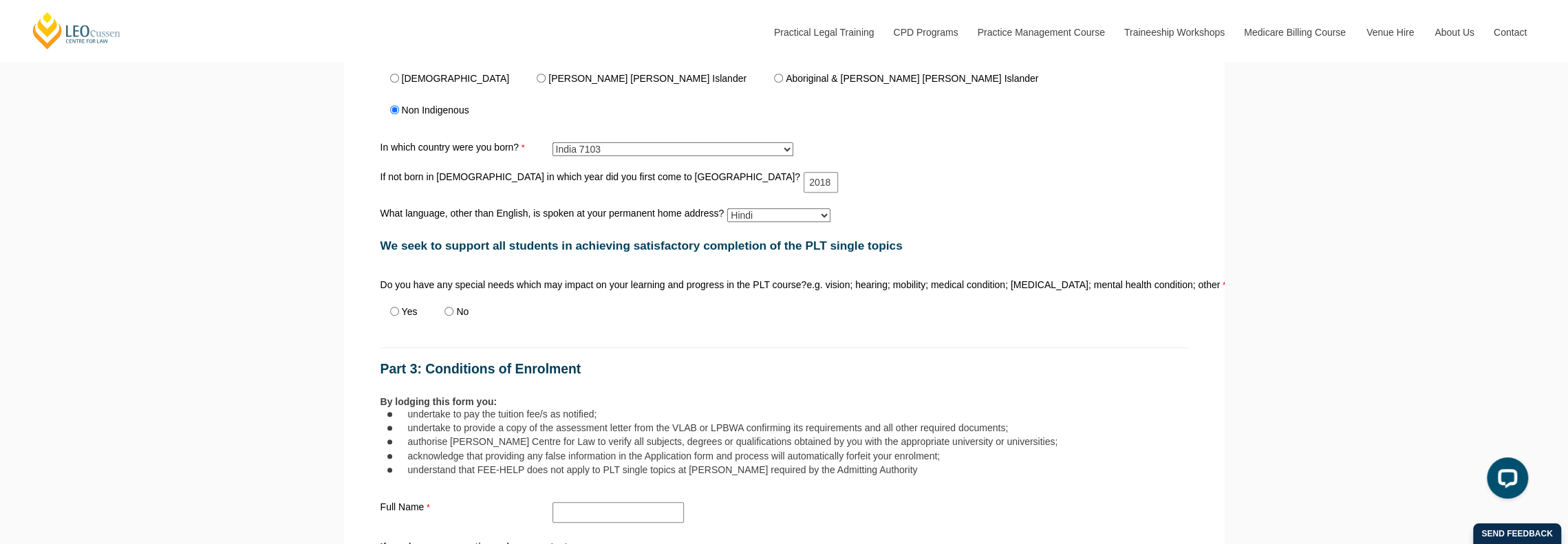
click at [467, 310] on label "No" at bounding box center [462, 310] width 13 height 9
click at [453, 310] on input "No" at bounding box center [449, 310] width 9 height 9
radio input "true"
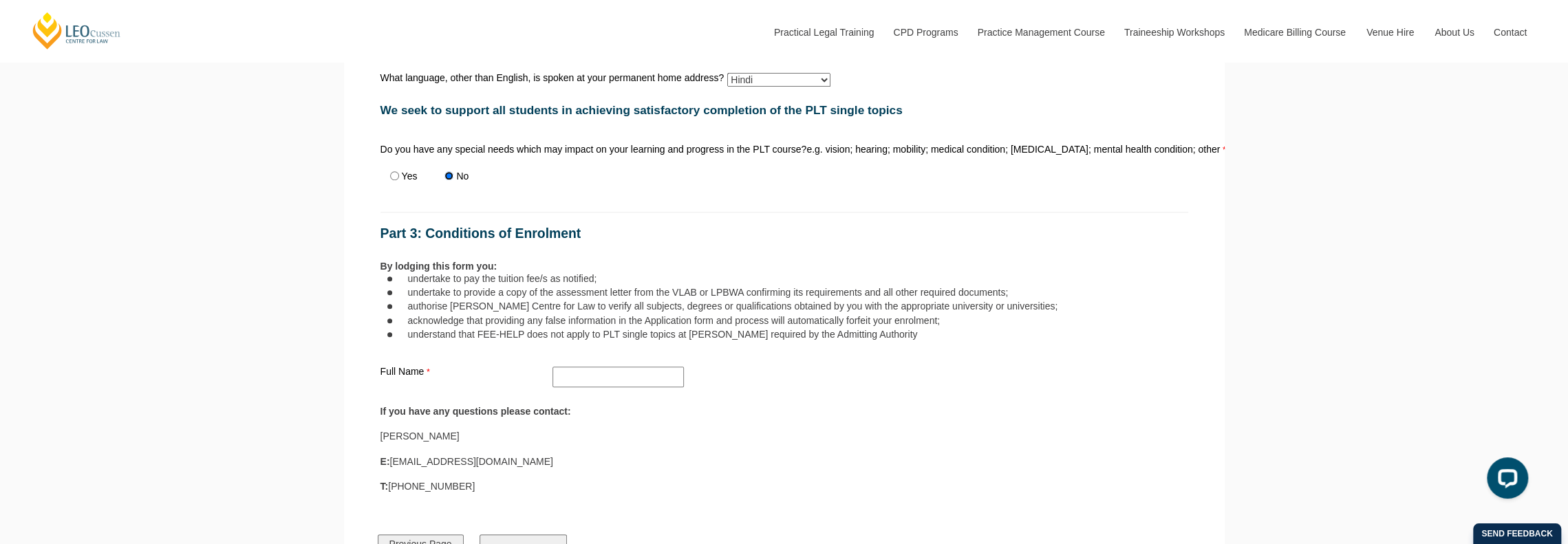
scroll to position [1004, 0]
click at [594, 372] on input "Full Name" at bounding box center [618, 375] width 131 height 20
type input "Arun Bansal"
click at [287, 321] on div "Leo Cussen Centre for Law Search here Practical Legal Training Our Practical Le…" at bounding box center [784, 331] width 1568 height 2671
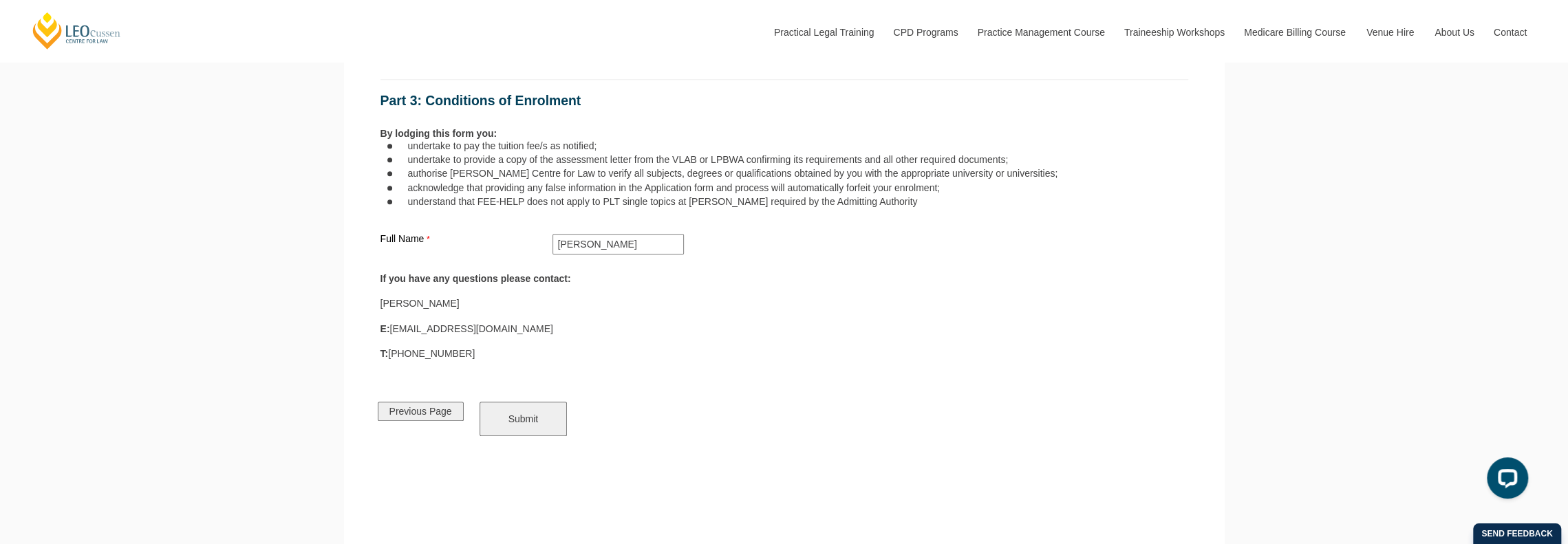
scroll to position [1142, 0]
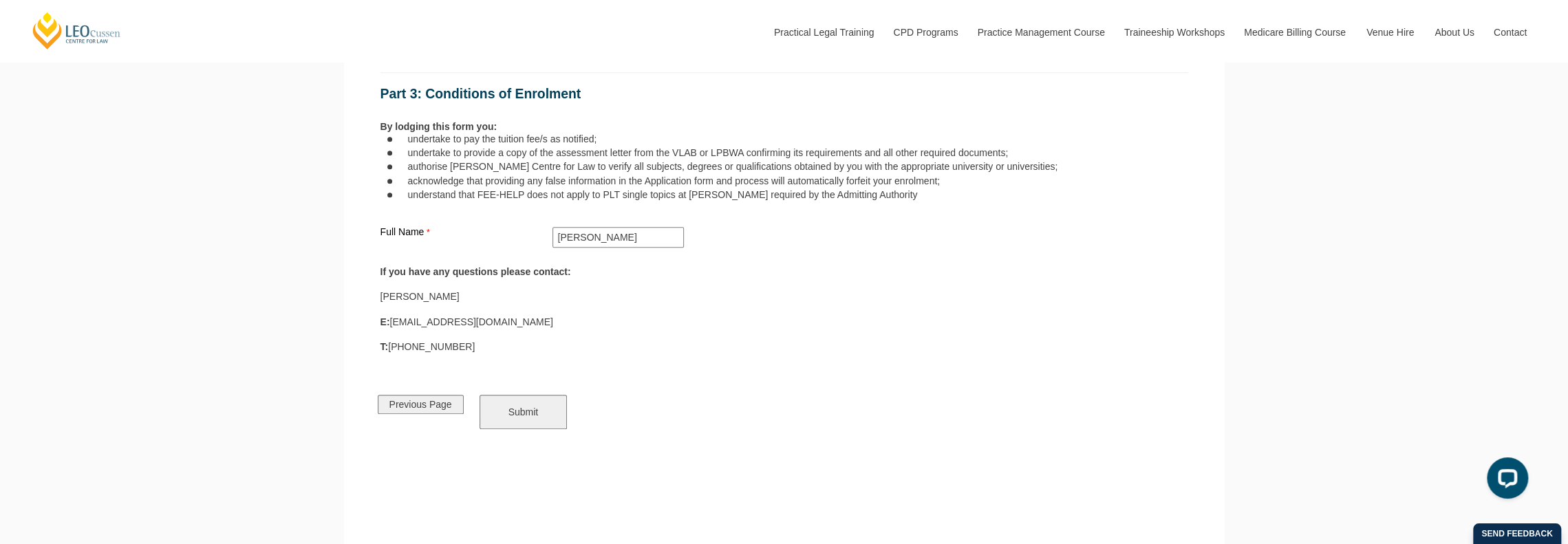
click at [520, 417] on input "Submit" at bounding box center [523, 411] width 88 height 35
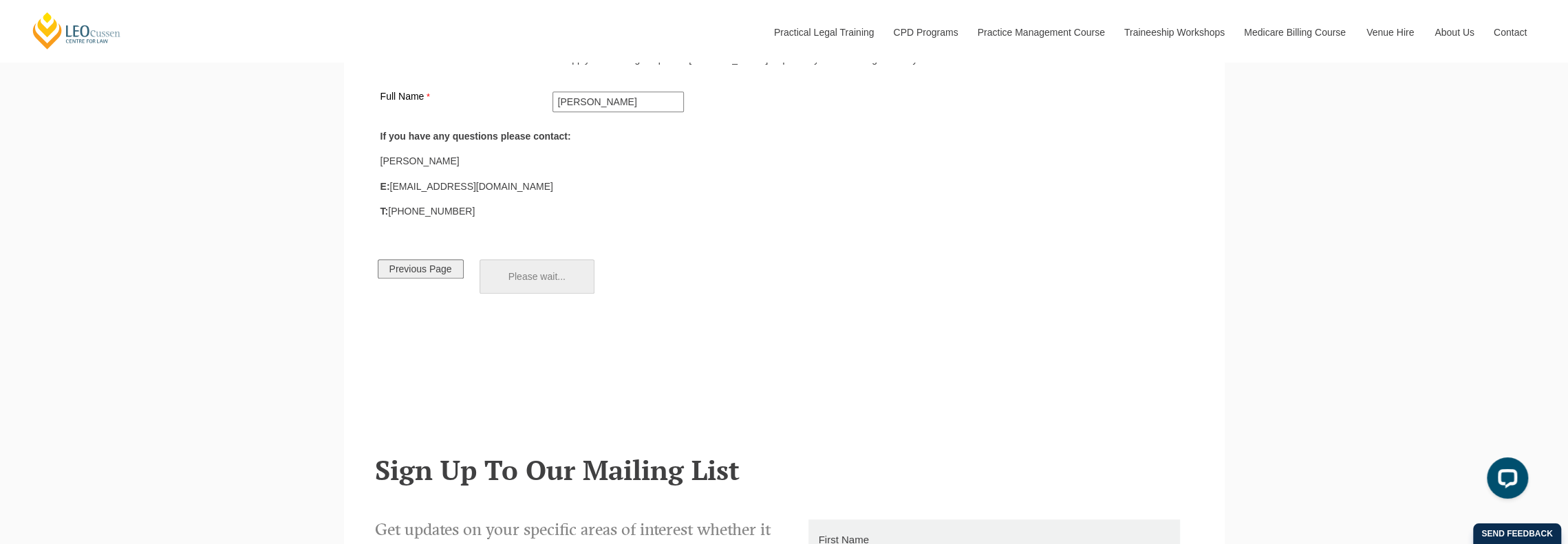
scroll to position [1279, 0]
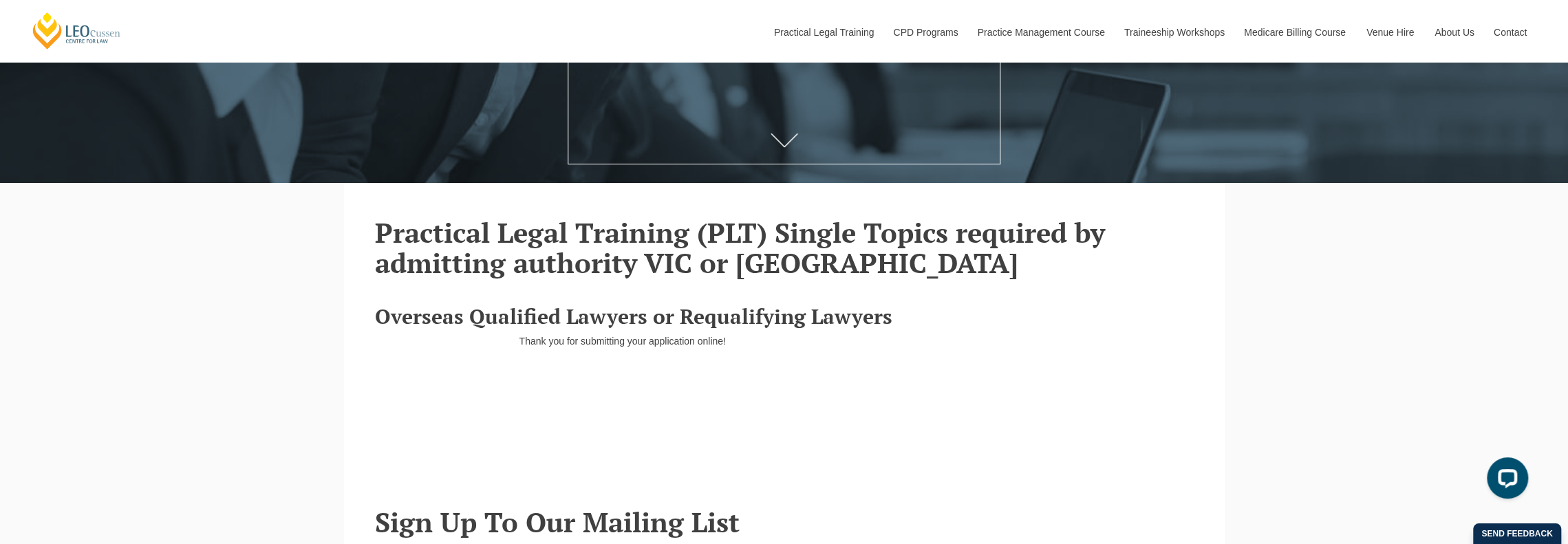
scroll to position [112, 0]
